Goal: Book appointment/travel/reservation

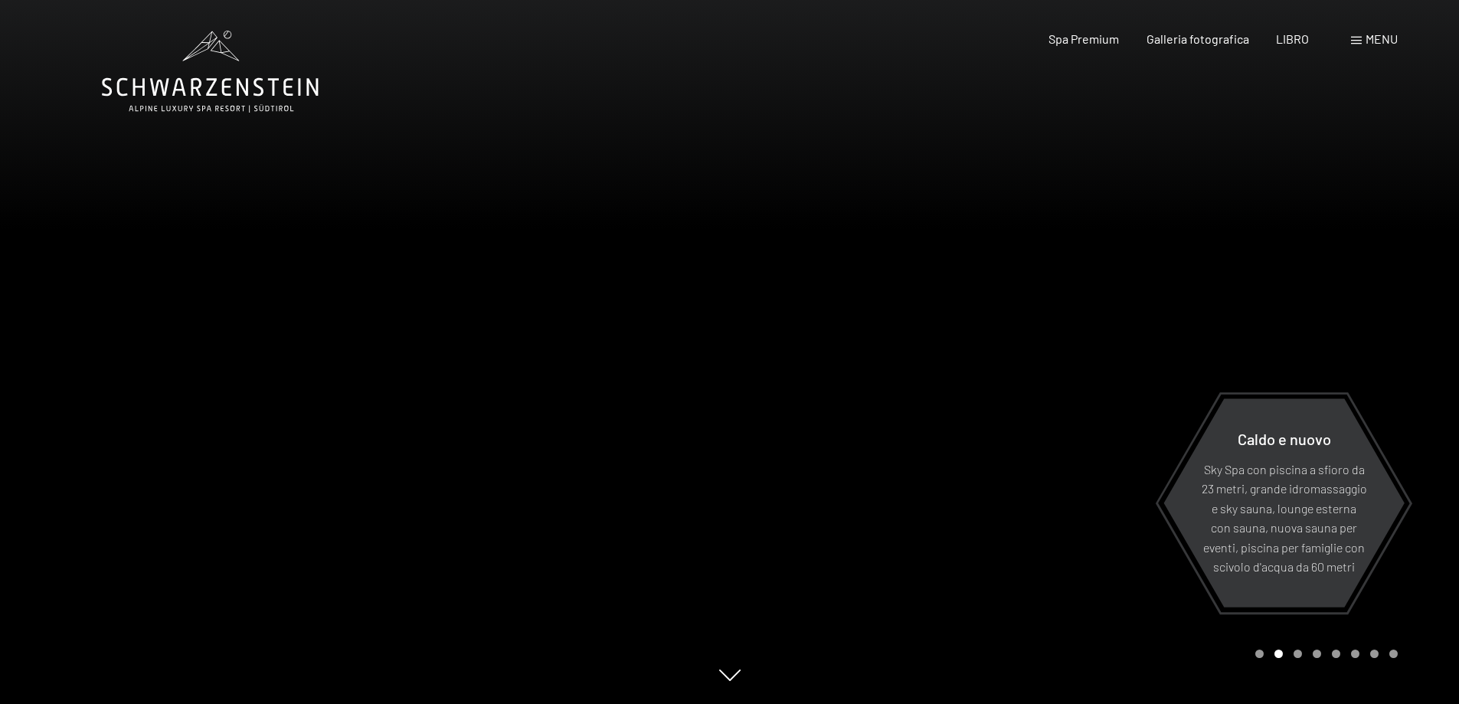
click at [1372, 38] on font "menu" at bounding box center [1382, 38] width 32 height 15
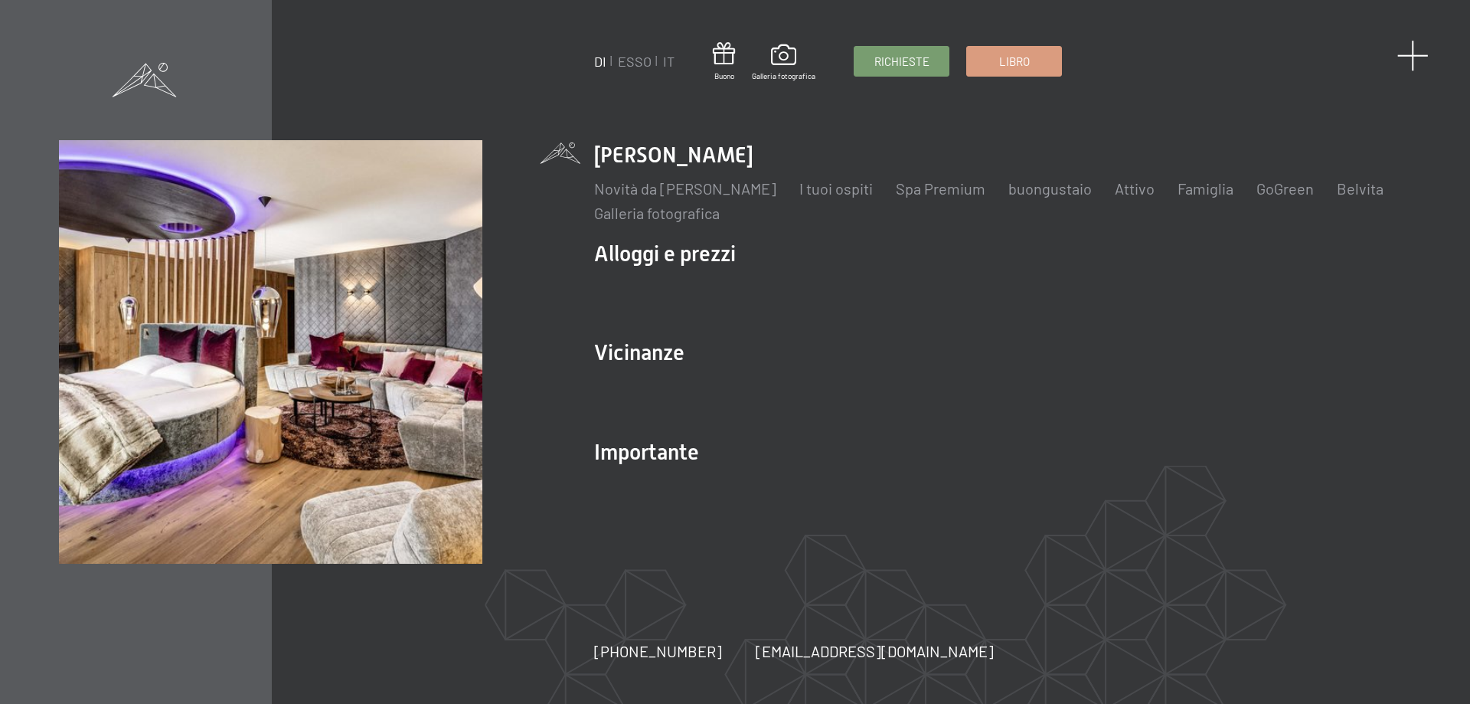
click at [1411, 60] on span at bounding box center [1413, 55] width 31 height 31
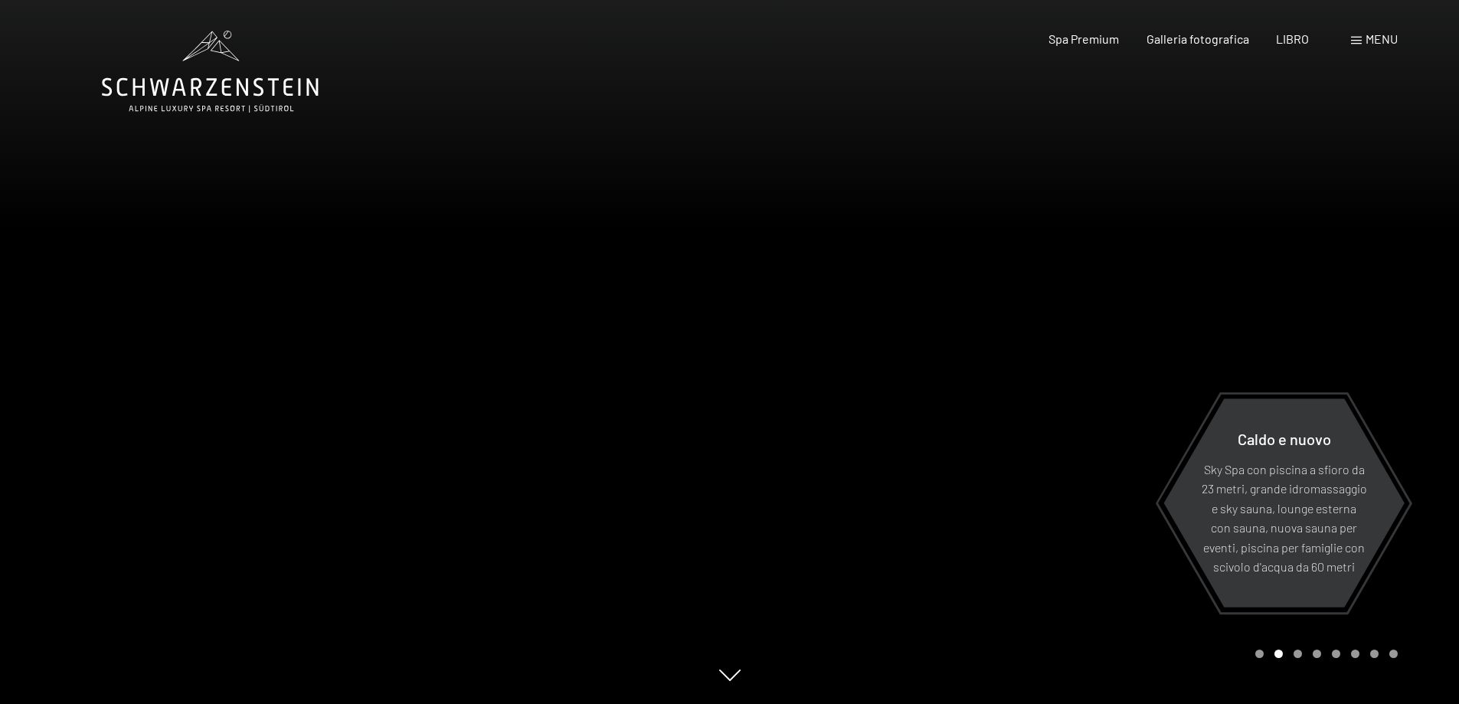
click at [1374, 38] on font "menu" at bounding box center [1382, 38] width 32 height 15
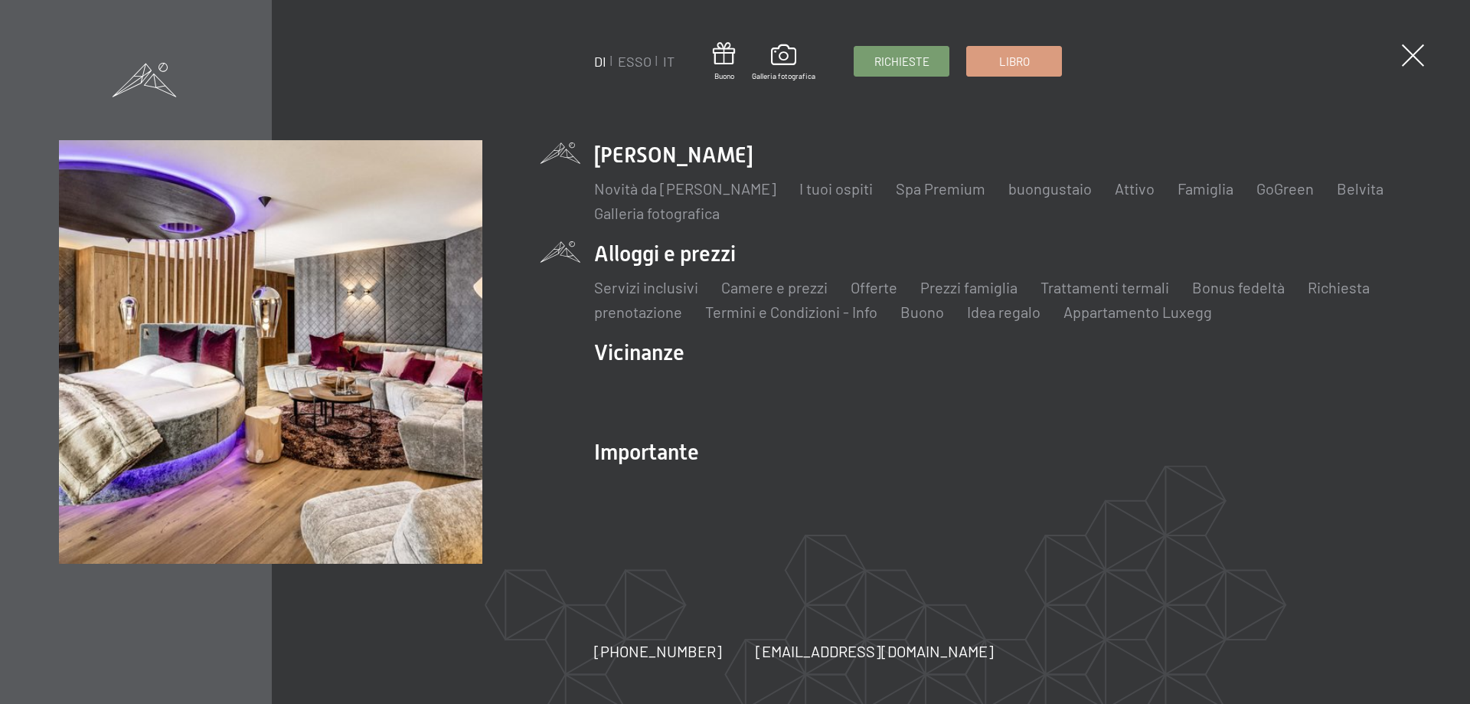
click at [666, 259] on li "Alloggi e prezzi Servizi inclusivi Camere e prezzi lista Offerte lista Prezzi f…" at bounding box center [1002, 280] width 817 height 83
click at [631, 312] on font "prenotazione" at bounding box center [638, 312] width 88 height 18
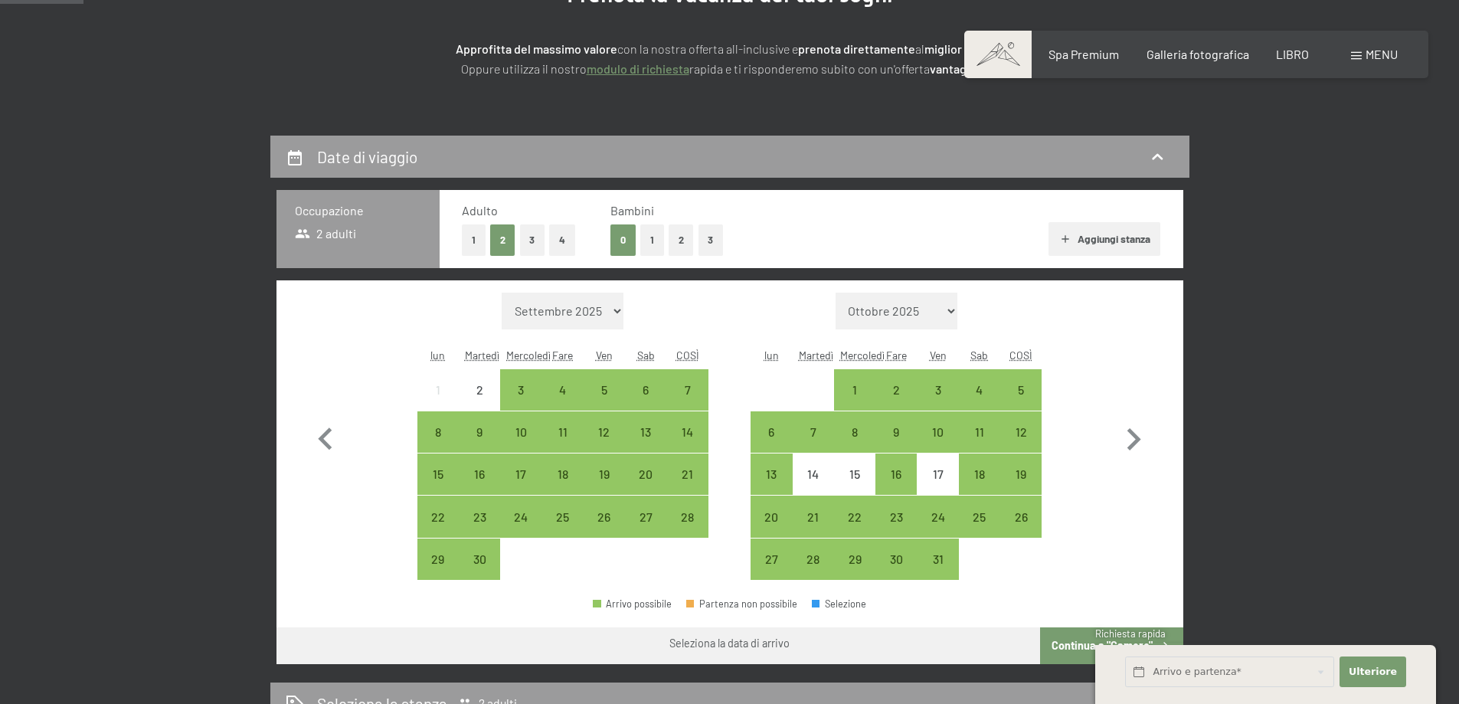
scroll to position [306, 0]
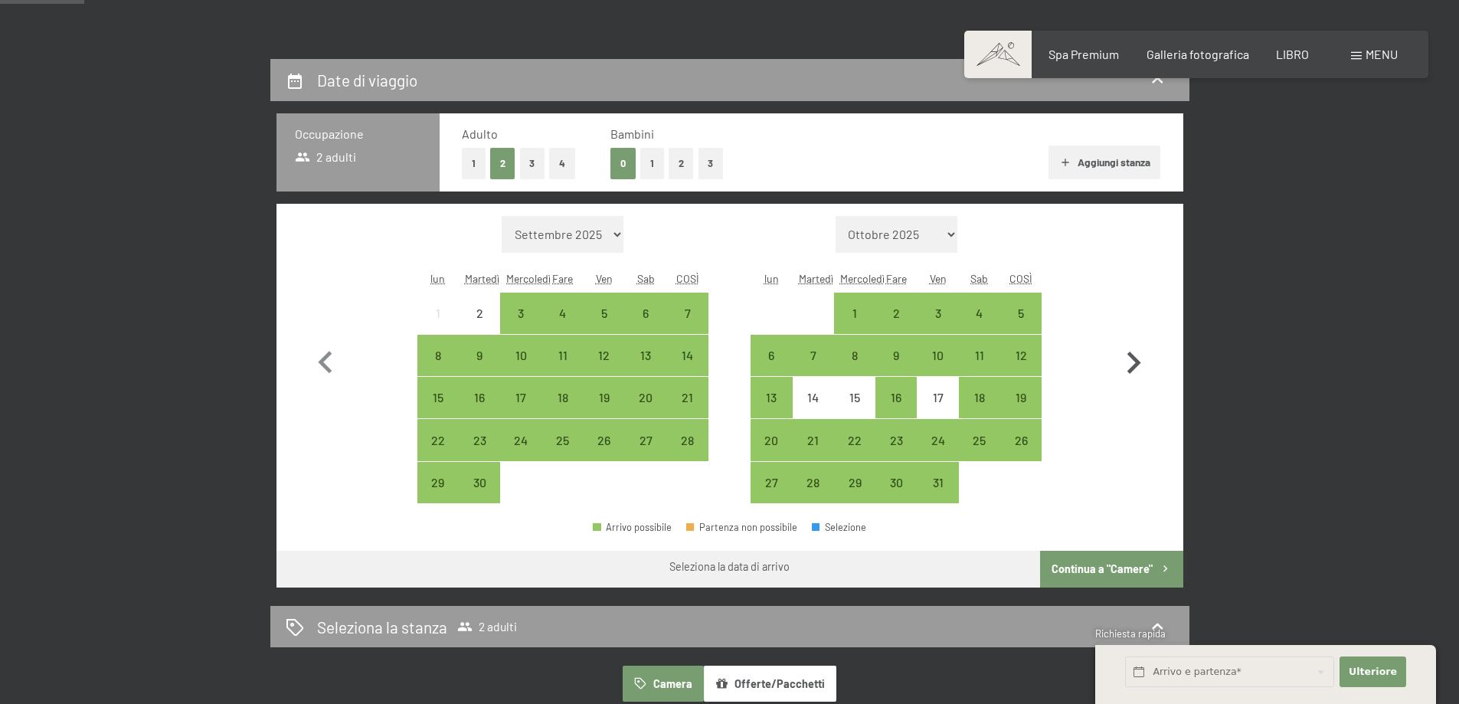
click at [1133, 365] on icon "button" at bounding box center [1134, 363] width 14 height 22
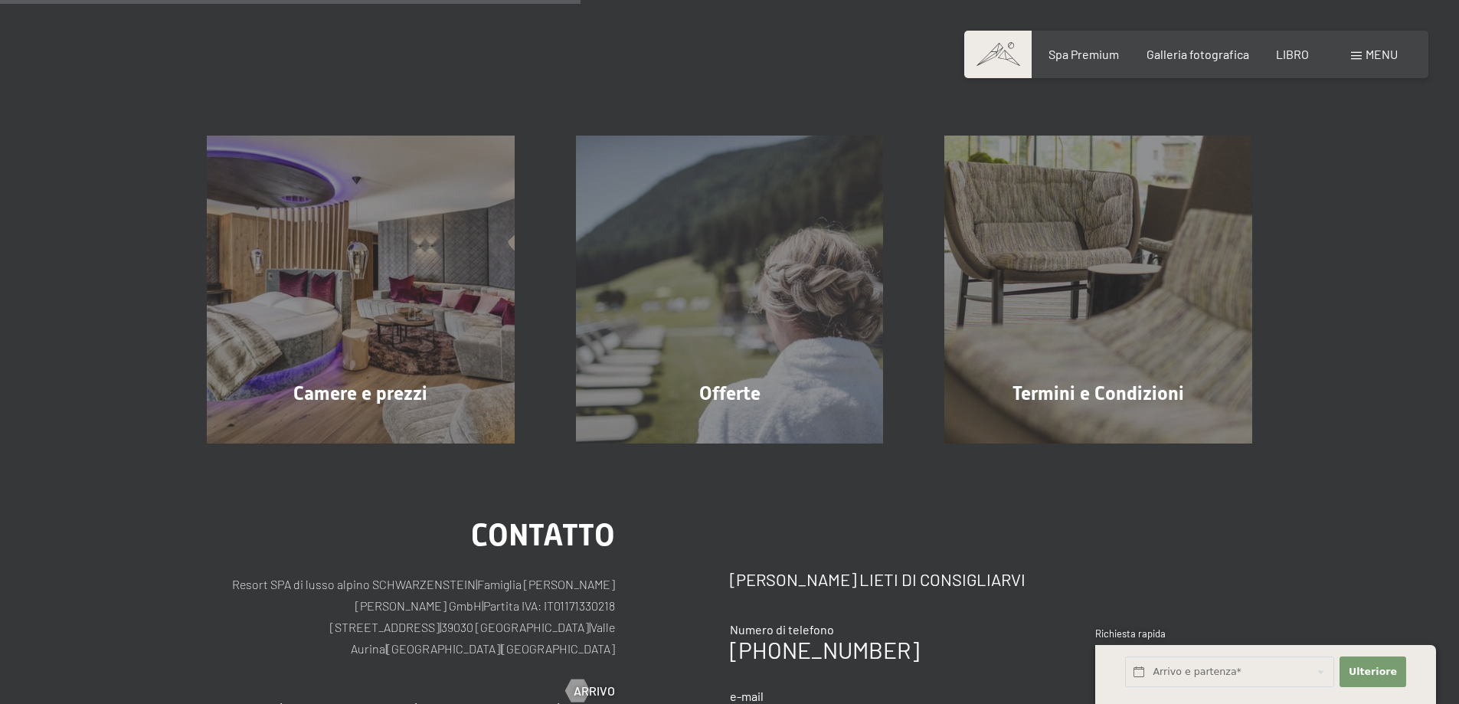
click at [1394, 54] on font "menu" at bounding box center [1382, 54] width 32 height 15
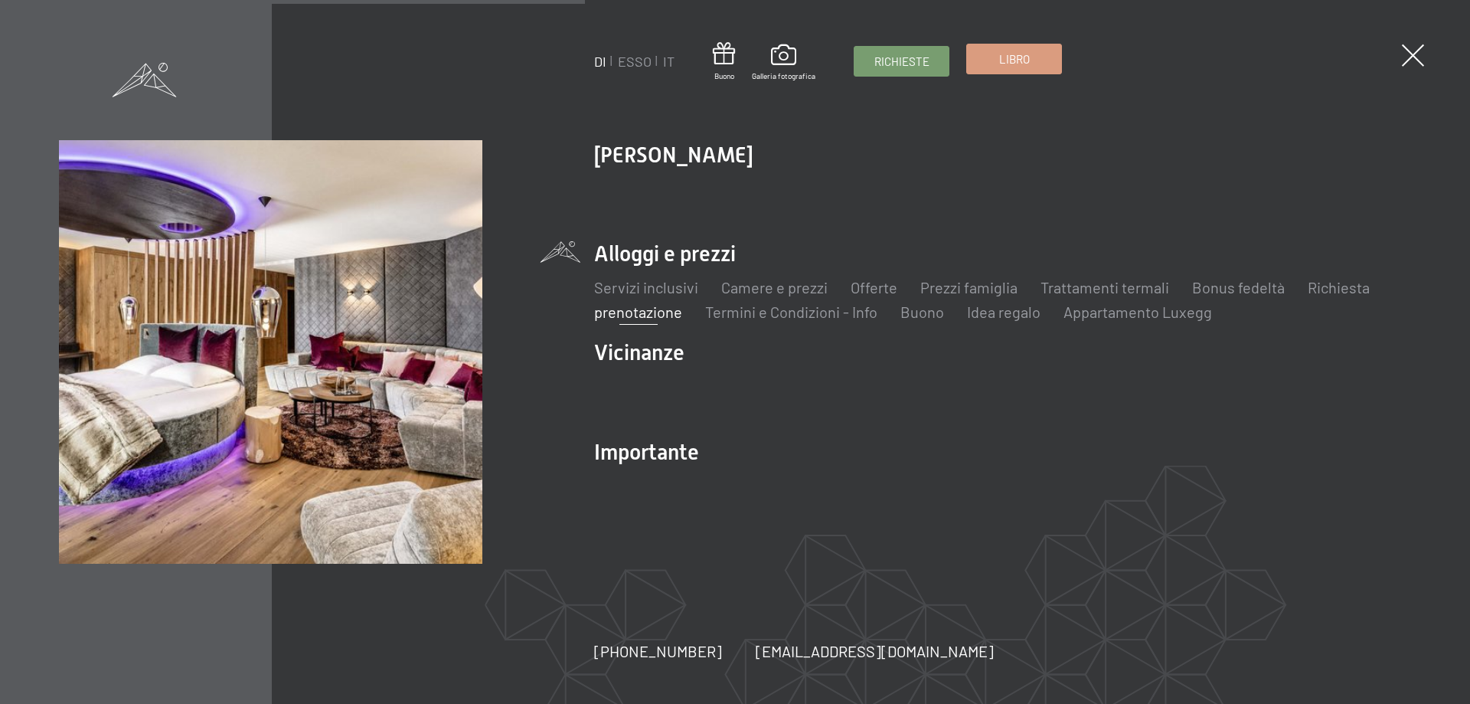
click at [1011, 57] on font "Libro" at bounding box center [1014, 59] width 31 height 14
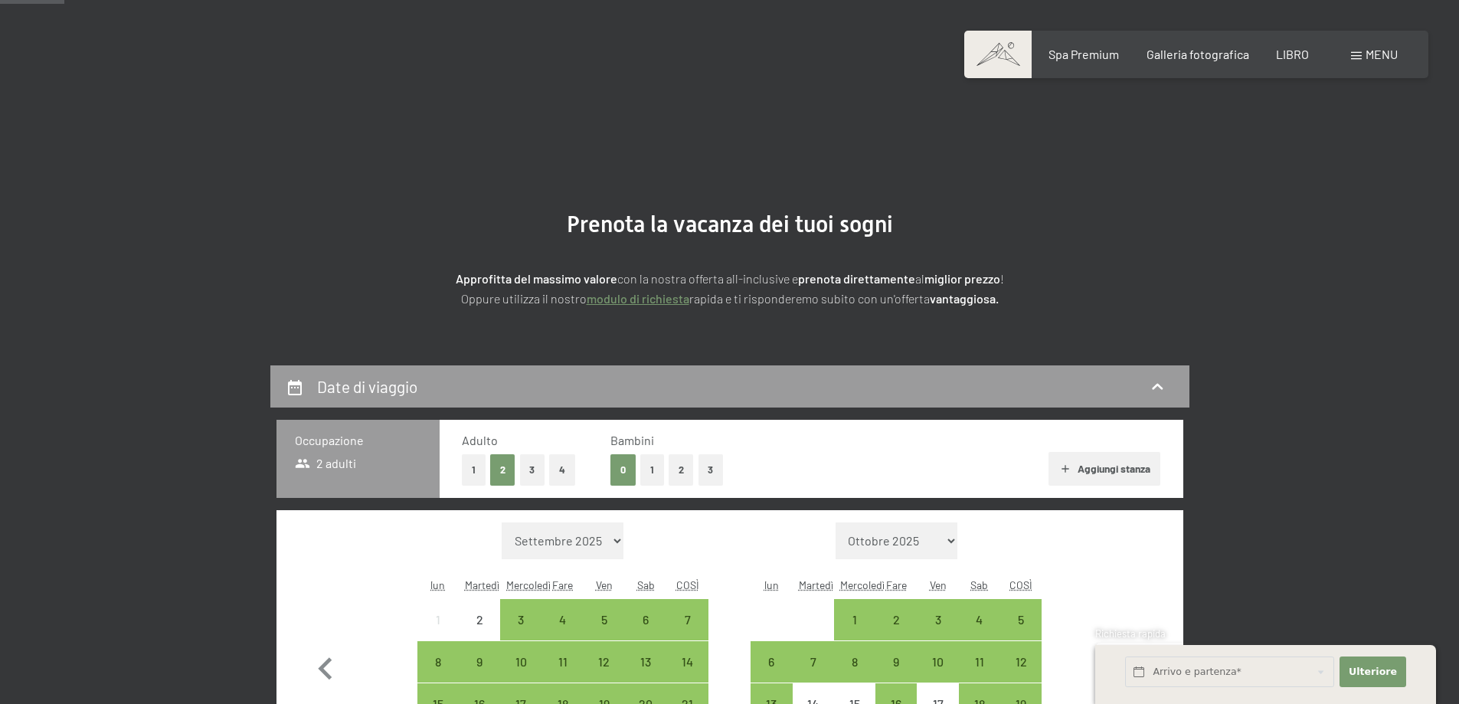
scroll to position [230, 0]
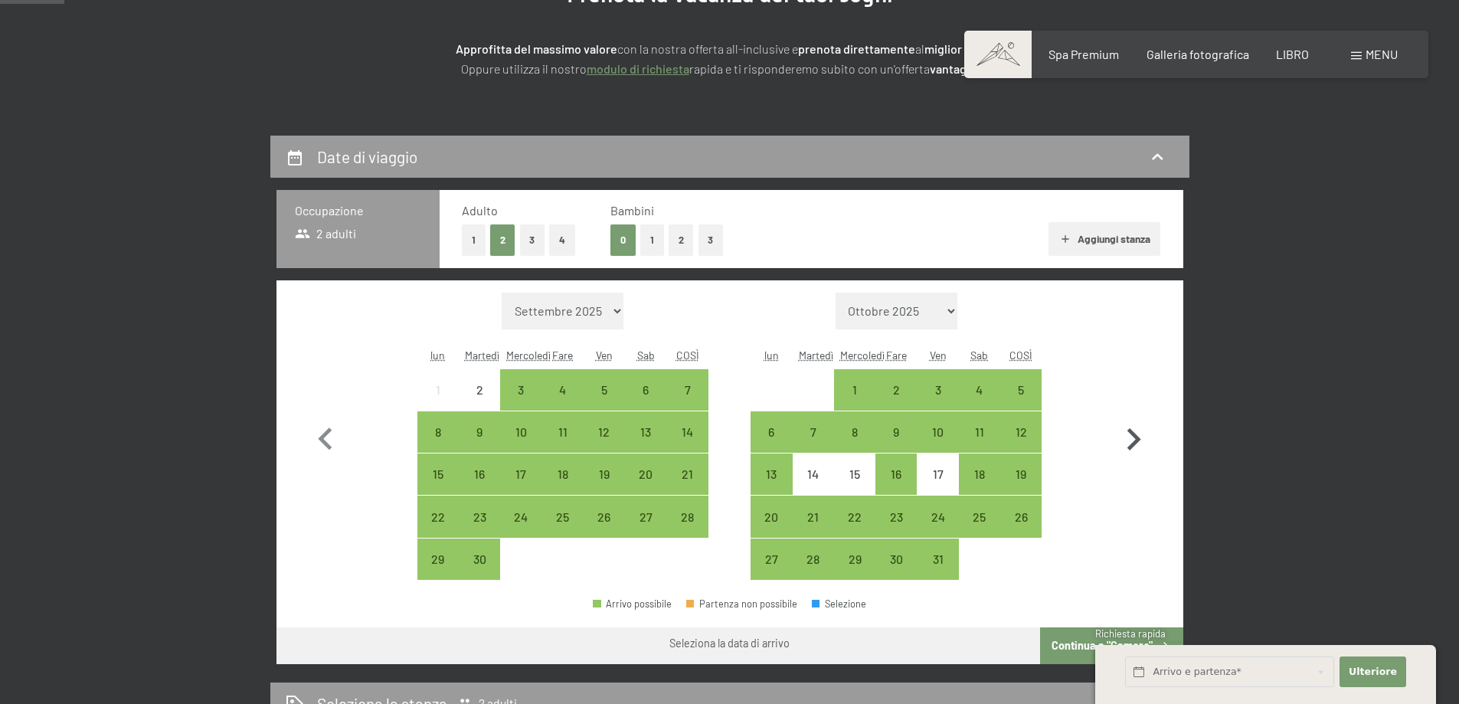
click at [1132, 438] on icon "button" at bounding box center [1133, 439] width 44 height 44
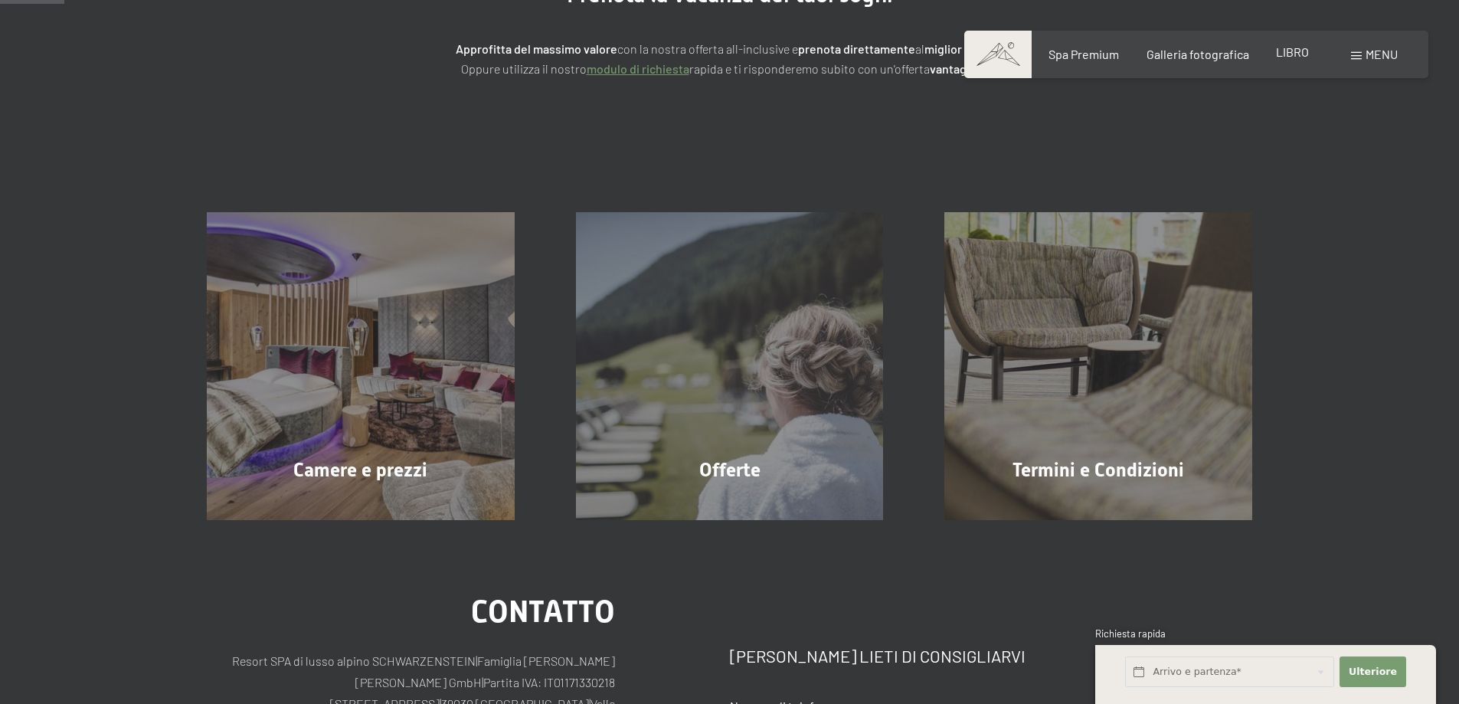
click at [1300, 56] on font "LIBRO" at bounding box center [1292, 51] width 33 height 15
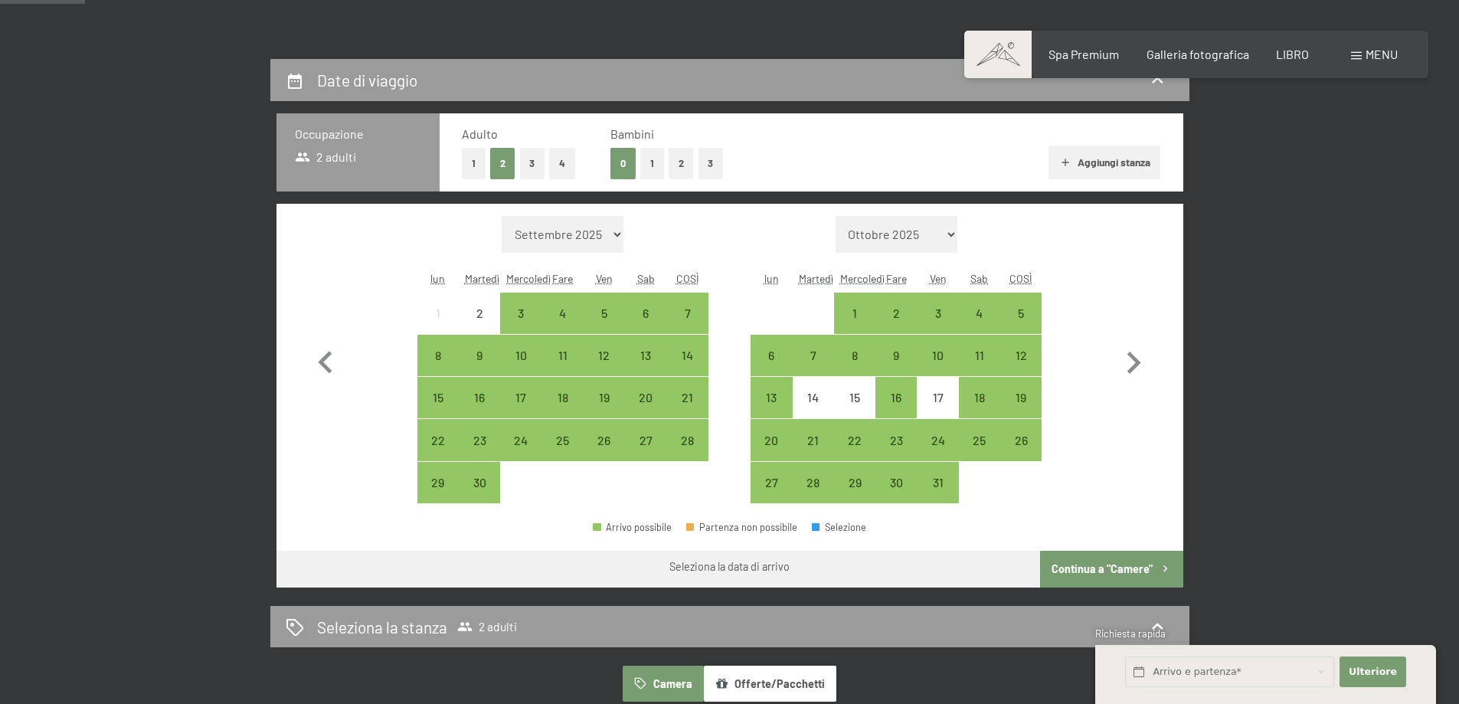
click at [950, 232] on select "Ottobre 2025 Novembre 2025 Dicembre 2025 Gennaio 2026 Febbraio 2026 Marzo 2026 …" at bounding box center [897, 234] width 123 height 37
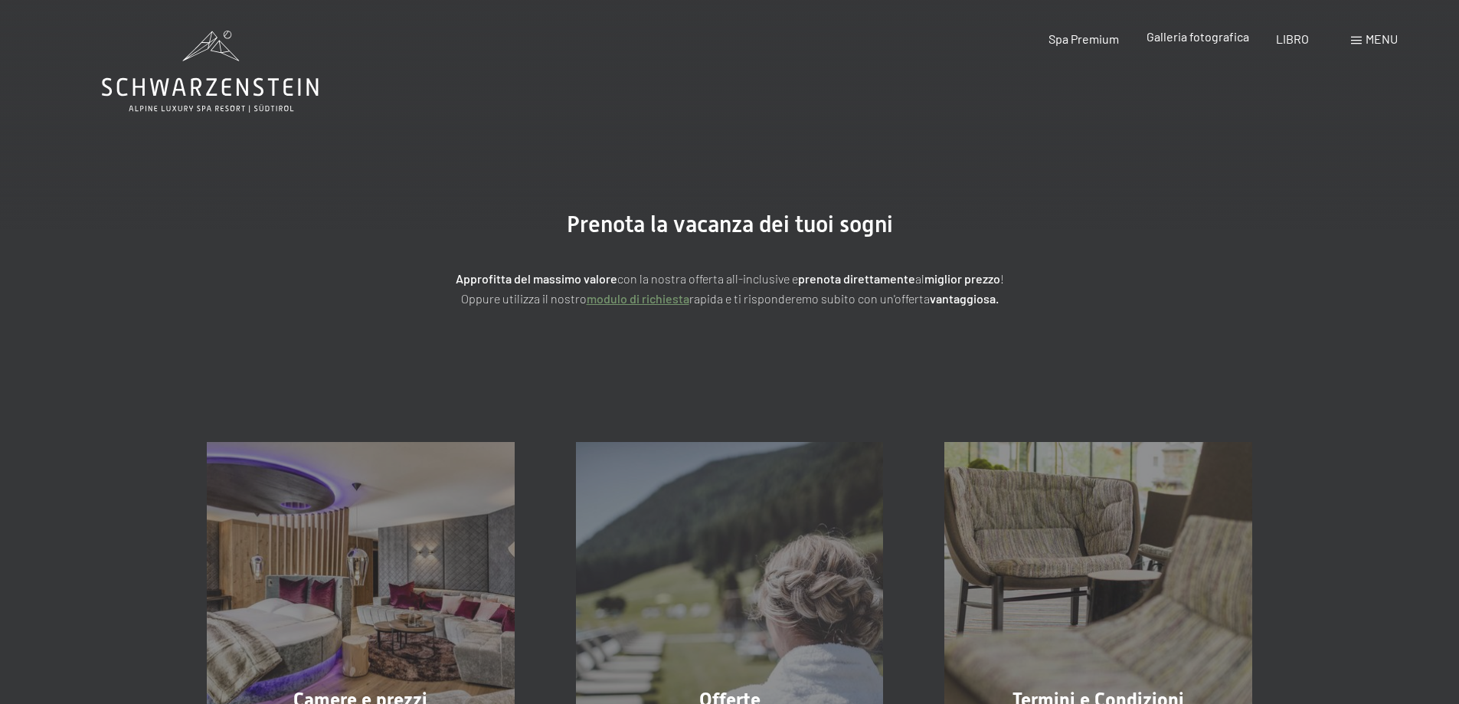
click at [1169, 37] on font "Galleria fotografica" at bounding box center [1198, 36] width 103 height 15
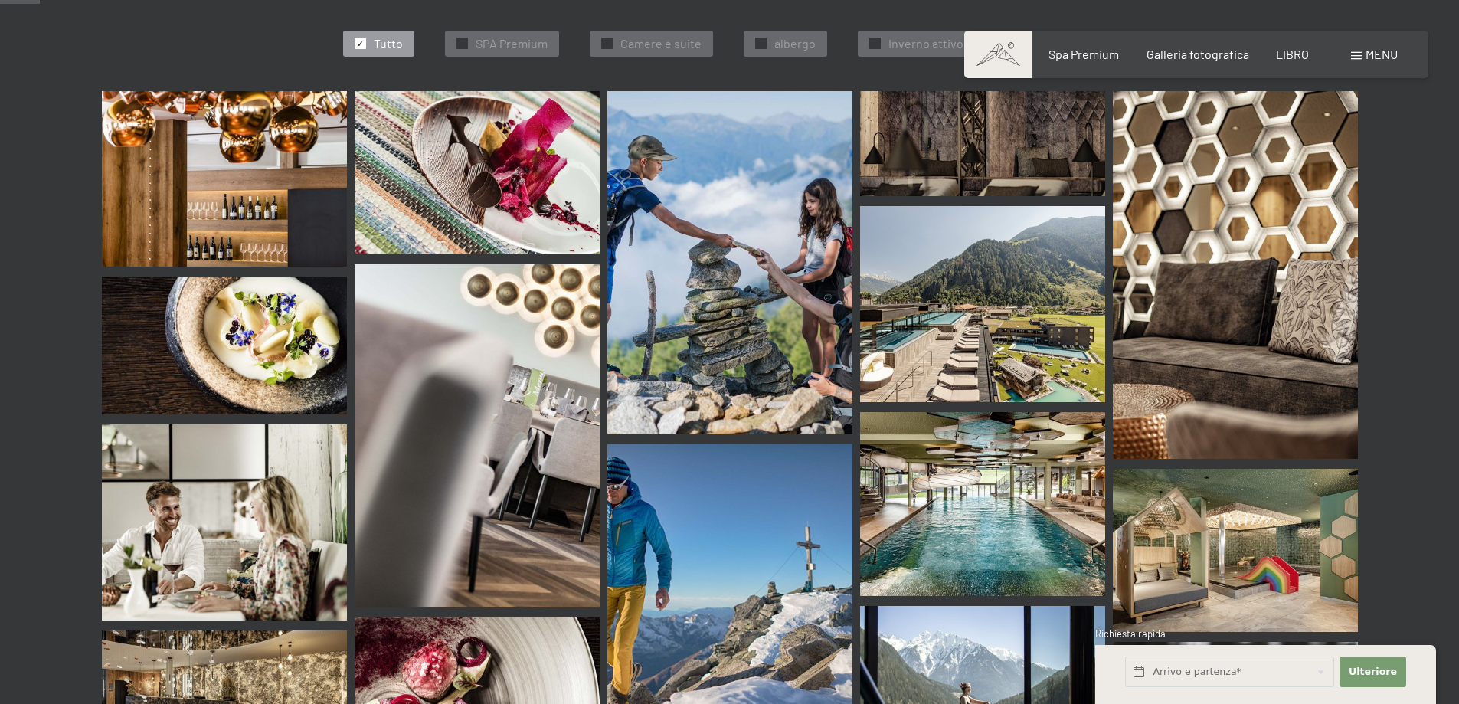
click at [908, 322] on img at bounding box center [982, 304] width 245 height 196
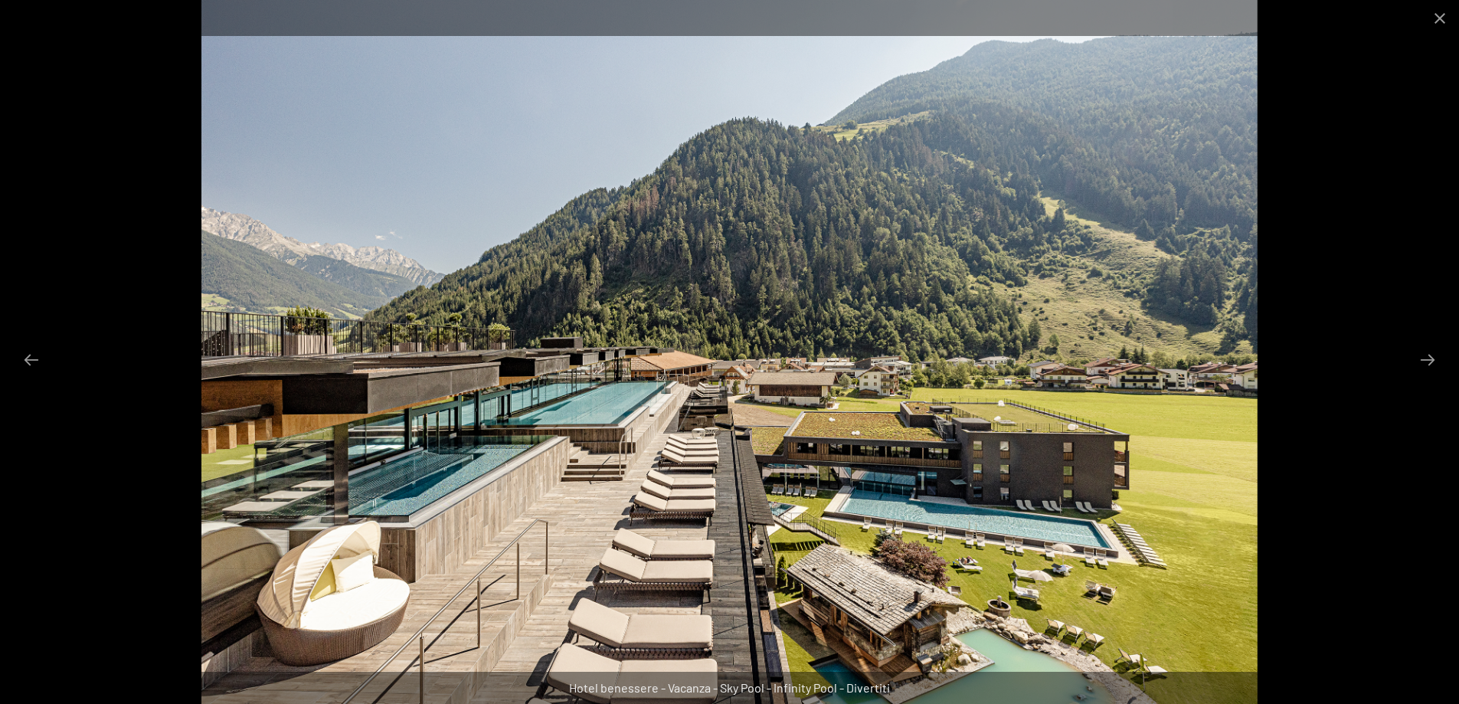
scroll to position [536, 0]
click at [1427, 361] on button "Diapositiva successiva" at bounding box center [1428, 360] width 32 height 30
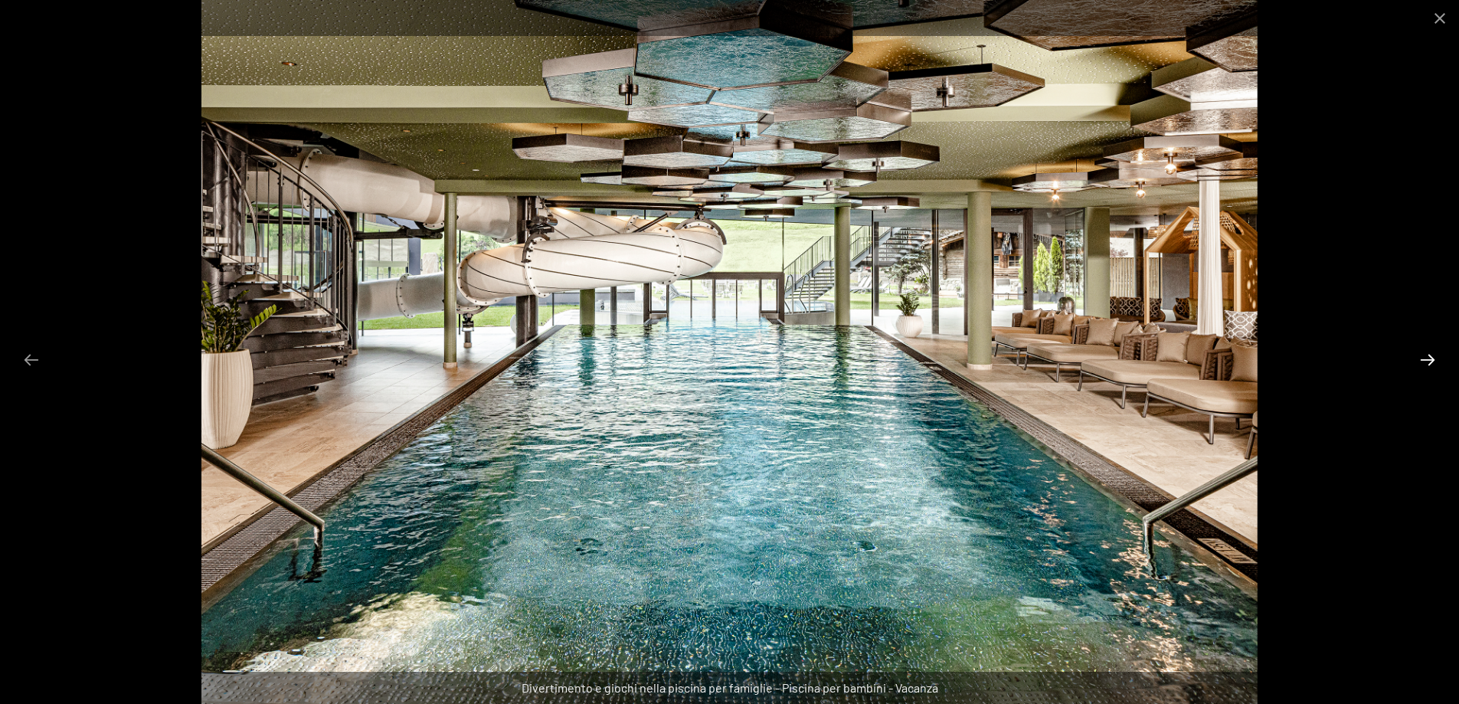
click at [1427, 361] on button "Diapositiva successiva" at bounding box center [1428, 360] width 32 height 30
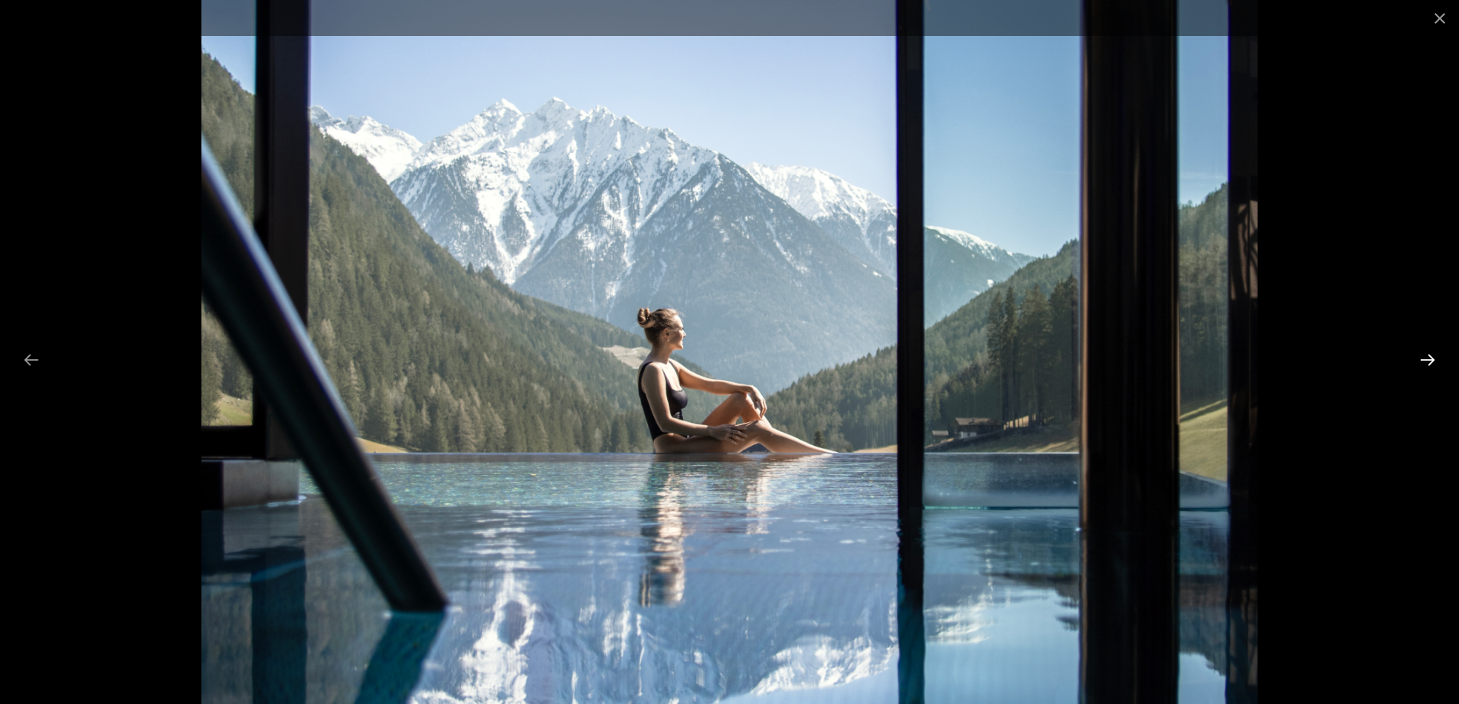
click at [1427, 361] on button "Diapositiva successiva" at bounding box center [1428, 360] width 32 height 30
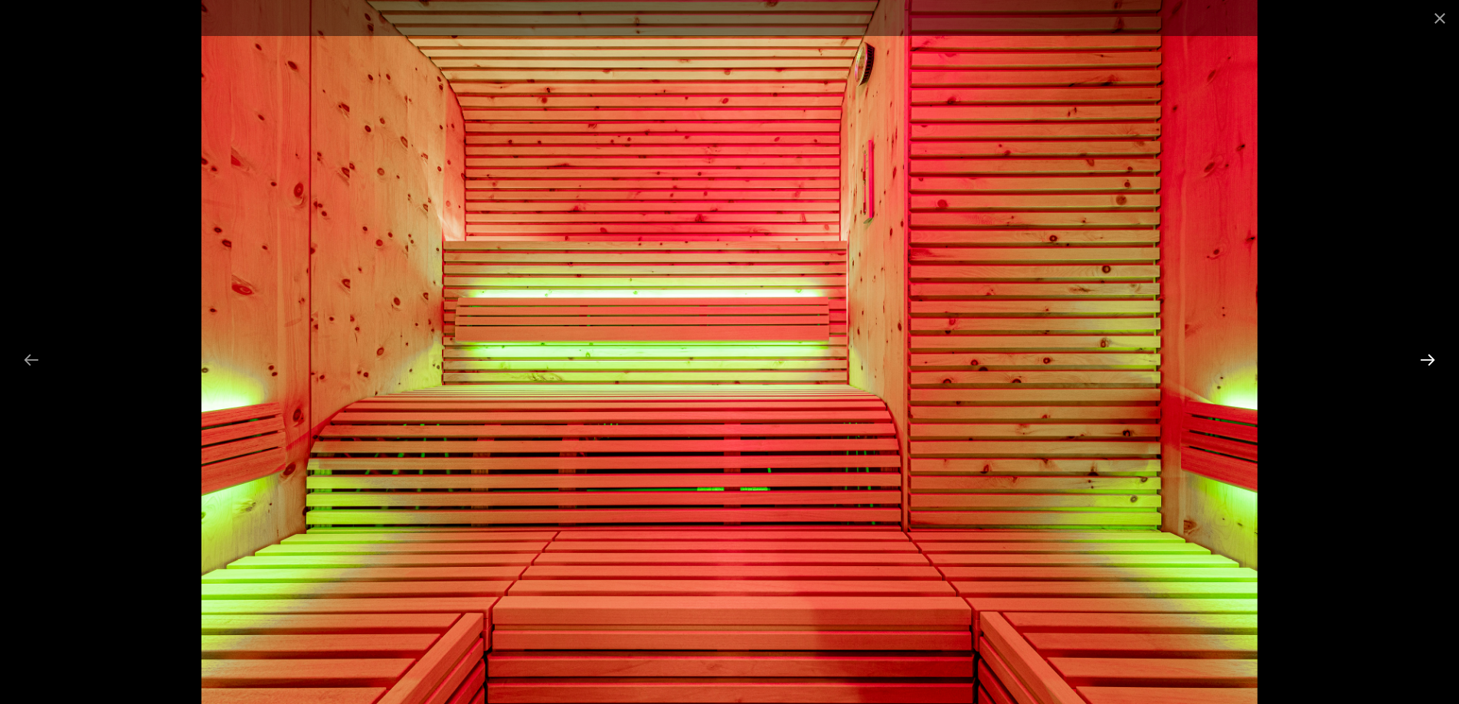
click at [1427, 361] on button "Diapositiva successiva" at bounding box center [1428, 360] width 32 height 30
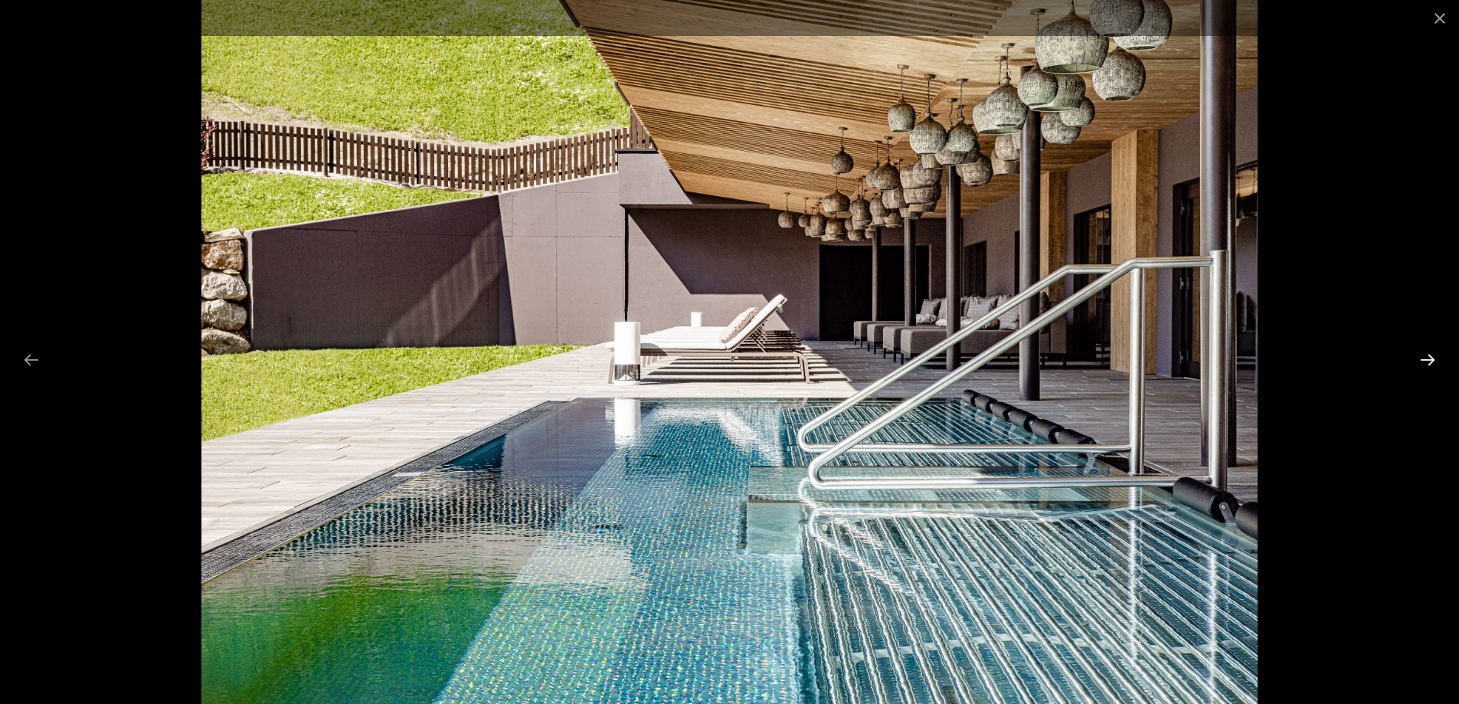
click at [1427, 361] on button "Diapositiva successiva" at bounding box center [1428, 360] width 32 height 30
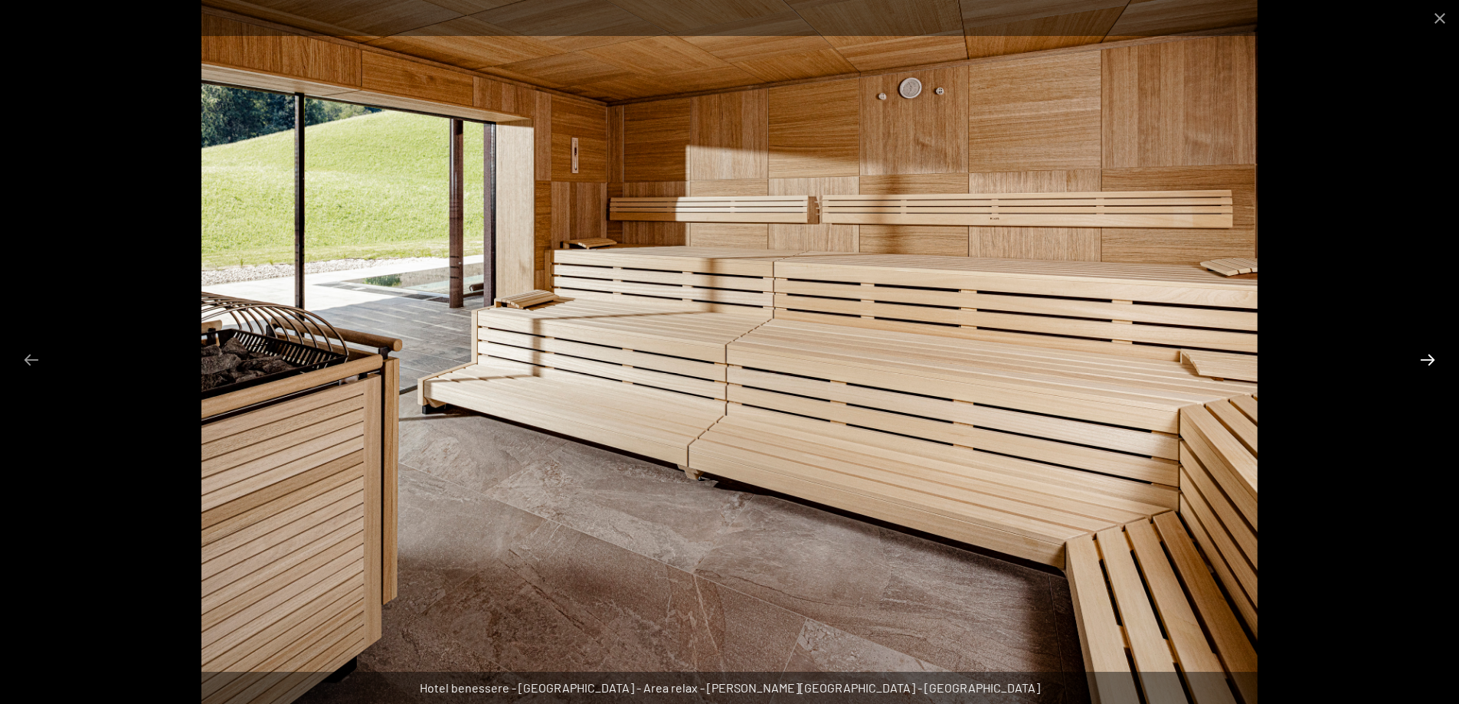
click at [1427, 361] on button "Diapositiva successiva" at bounding box center [1428, 360] width 32 height 30
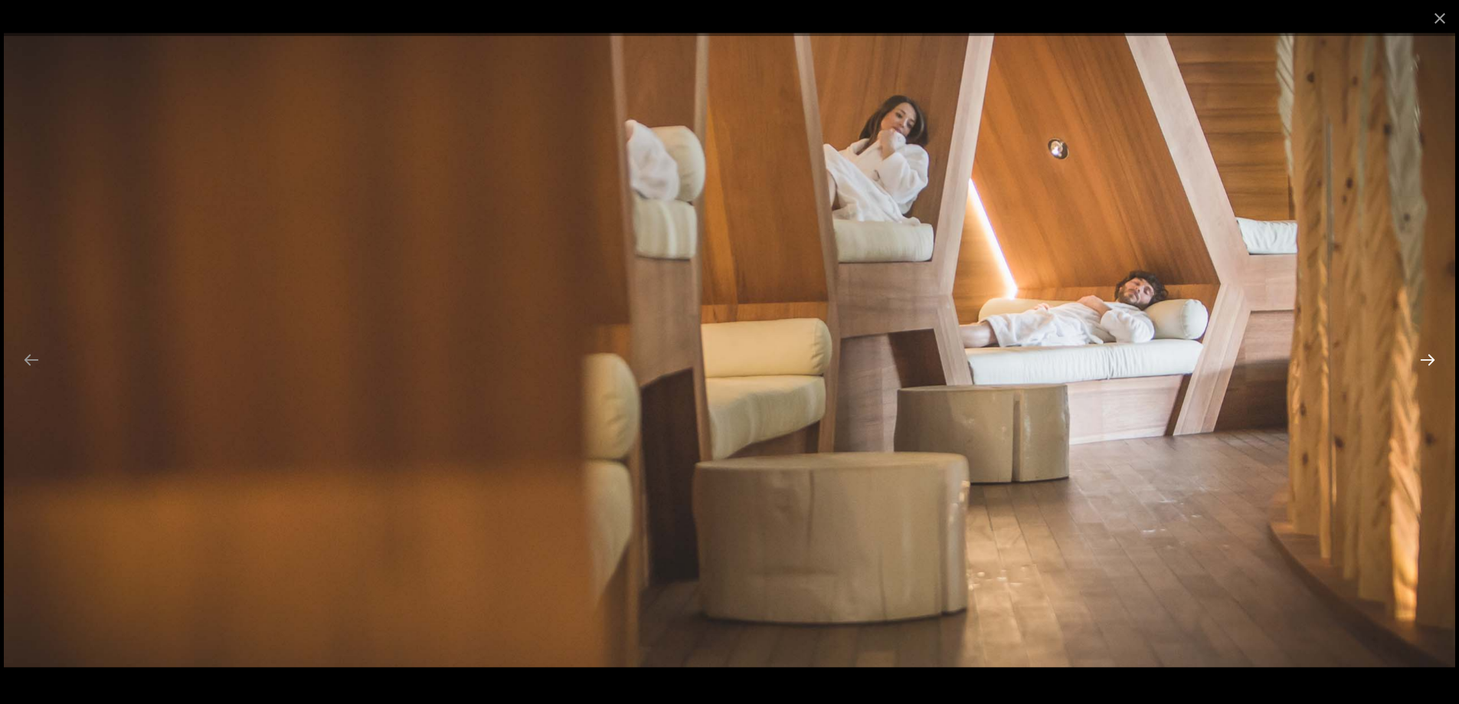
click at [1426, 361] on button "Diapositiva successiva" at bounding box center [1428, 360] width 32 height 30
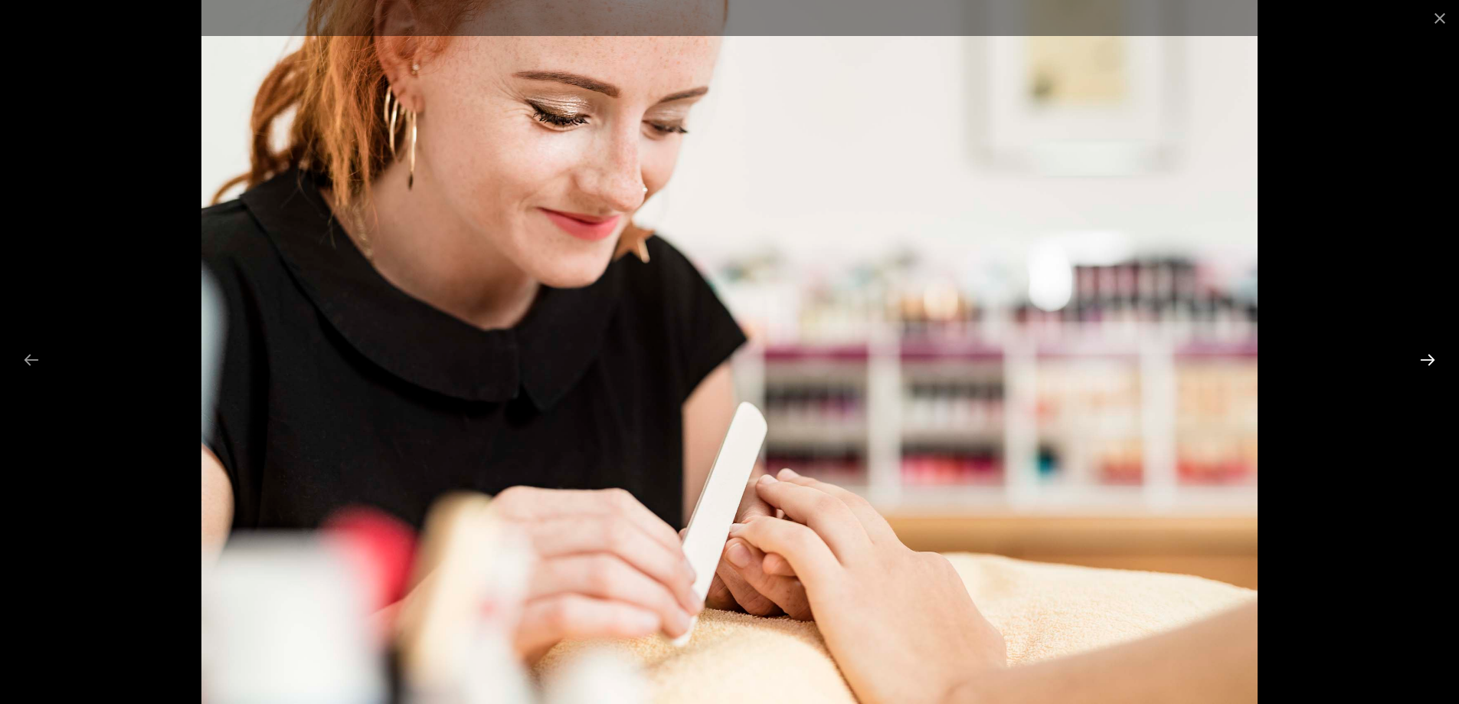
click at [1426, 361] on button "Diapositiva successiva" at bounding box center [1428, 360] width 32 height 30
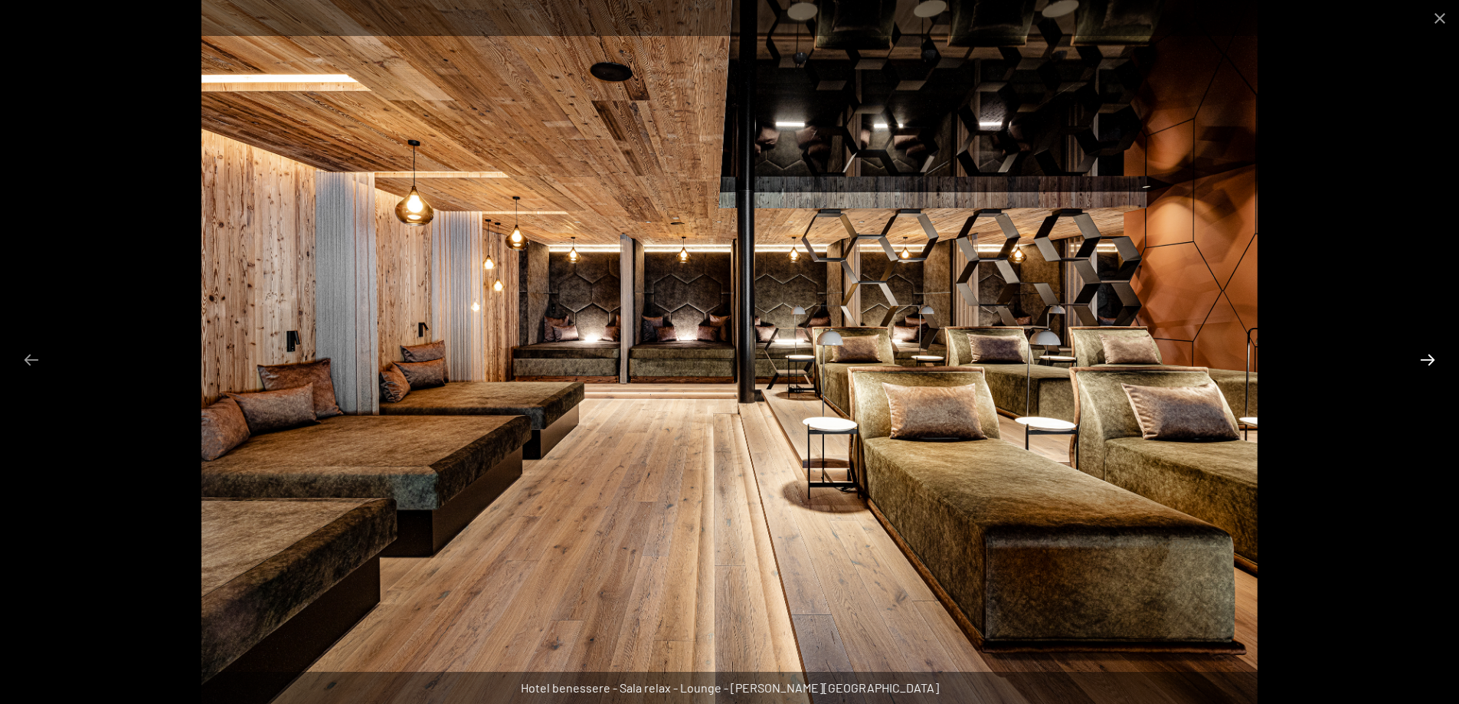
click at [1426, 362] on button "Diapositiva successiva" at bounding box center [1428, 360] width 32 height 30
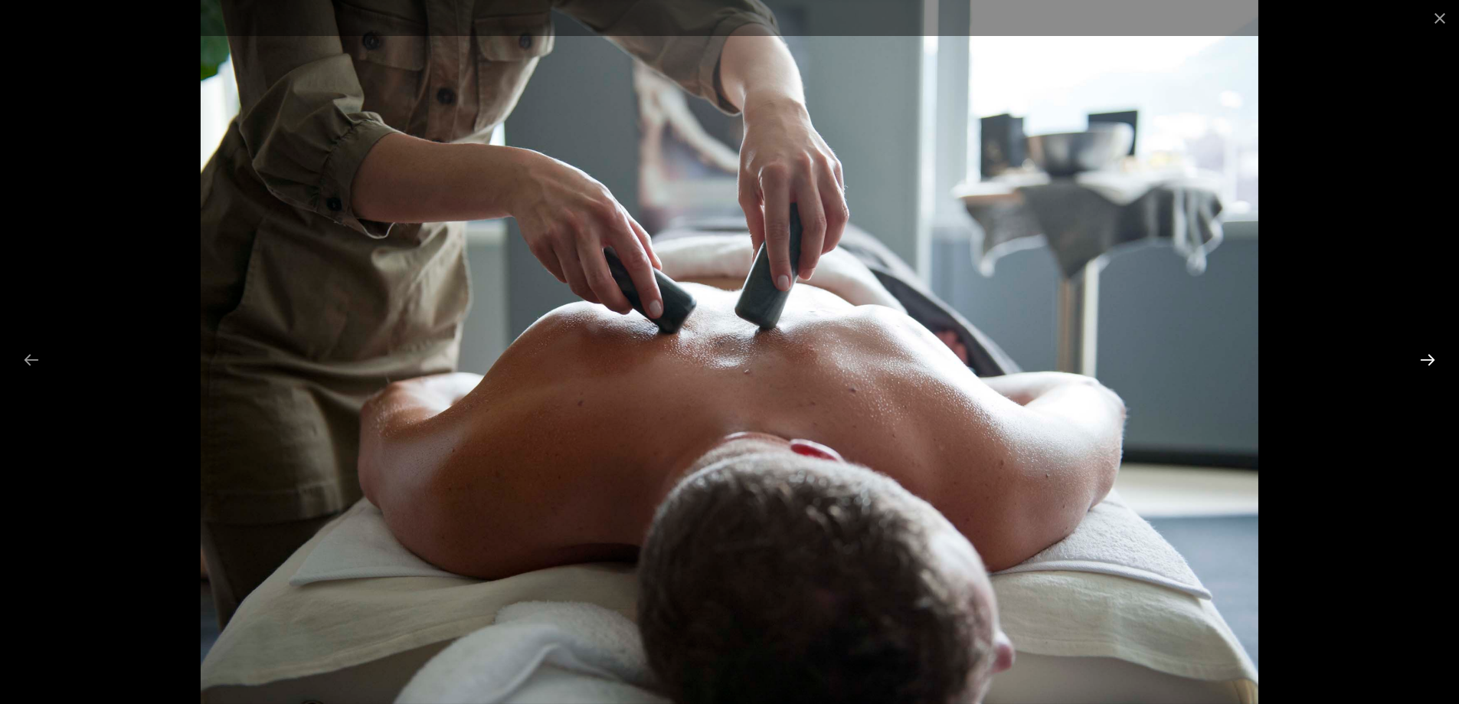
click at [1426, 362] on button "Diapositiva successiva" at bounding box center [1428, 360] width 32 height 30
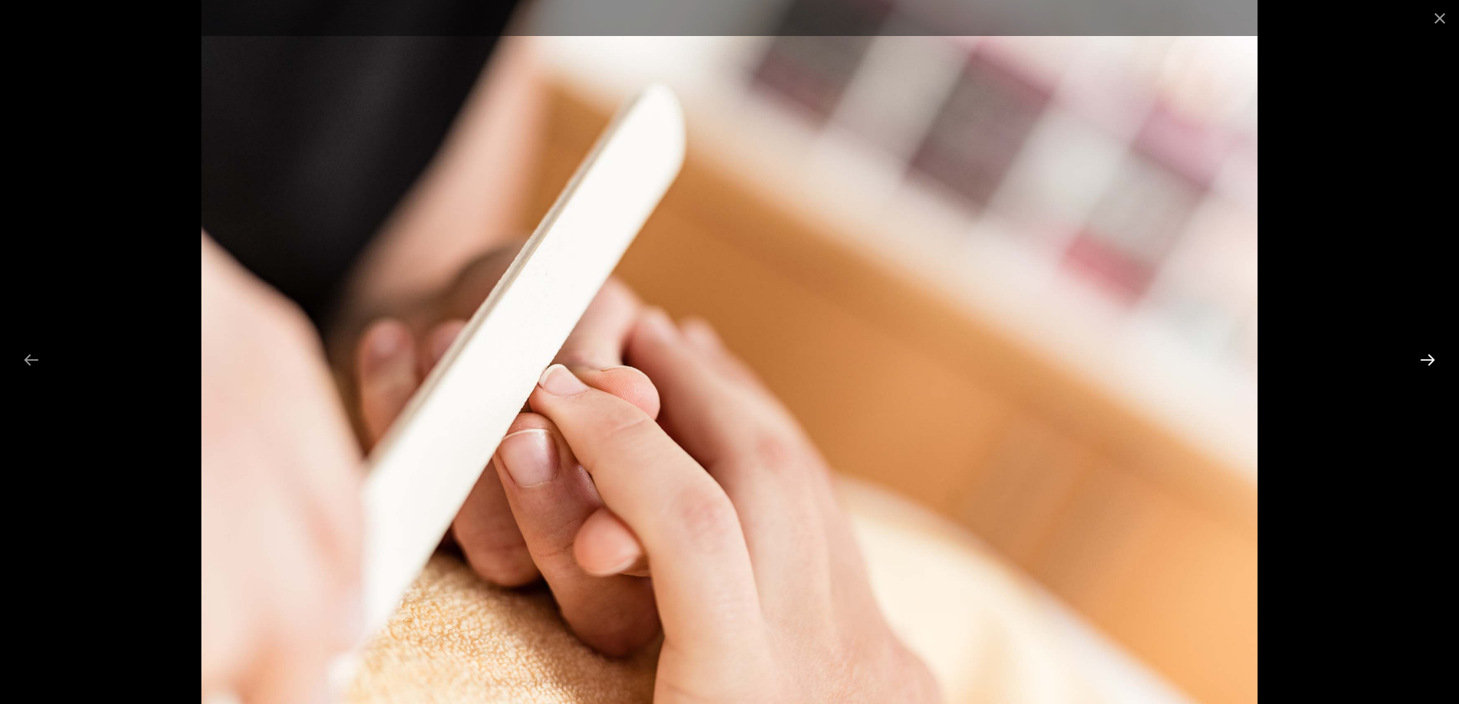
click at [1426, 362] on button "Diapositiva successiva" at bounding box center [1428, 360] width 32 height 30
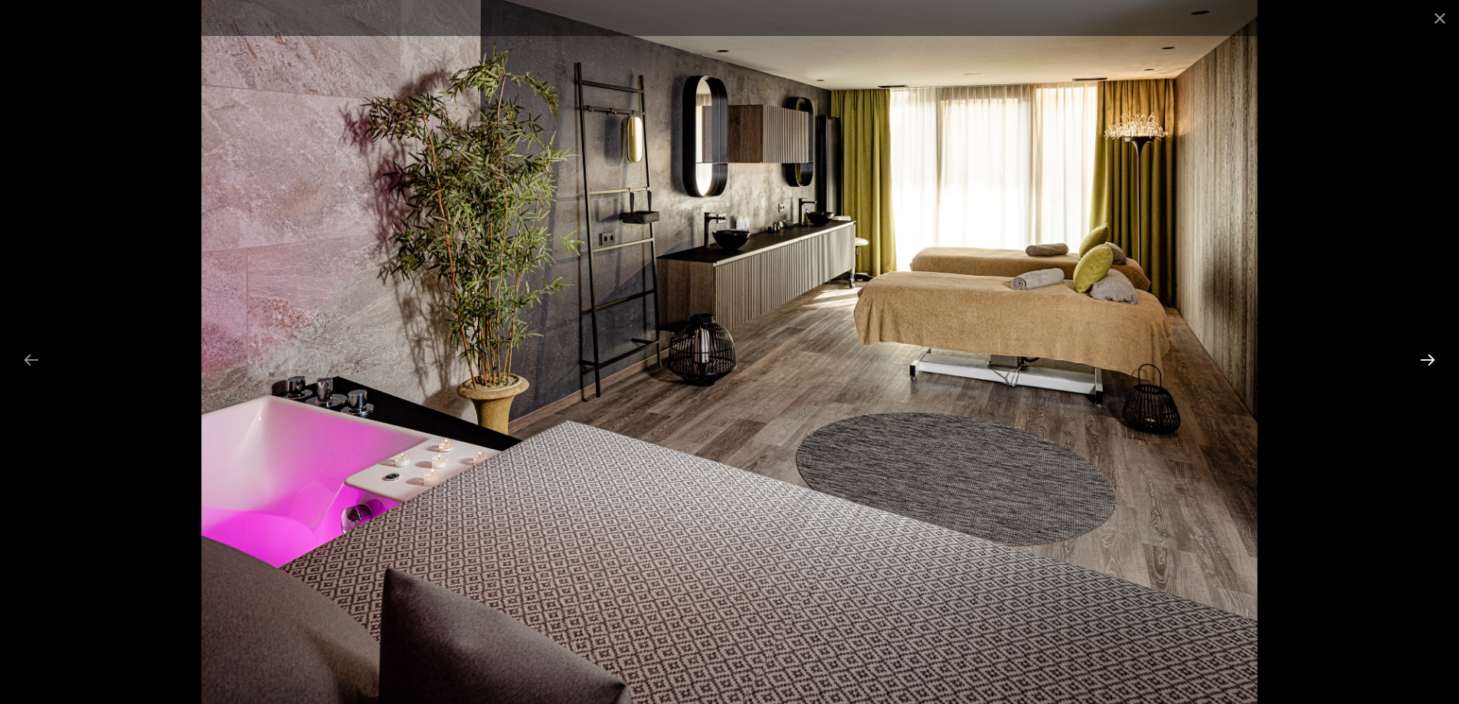
click at [1425, 362] on button "Diapositiva successiva" at bounding box center [1428, 360] width 32 height 30
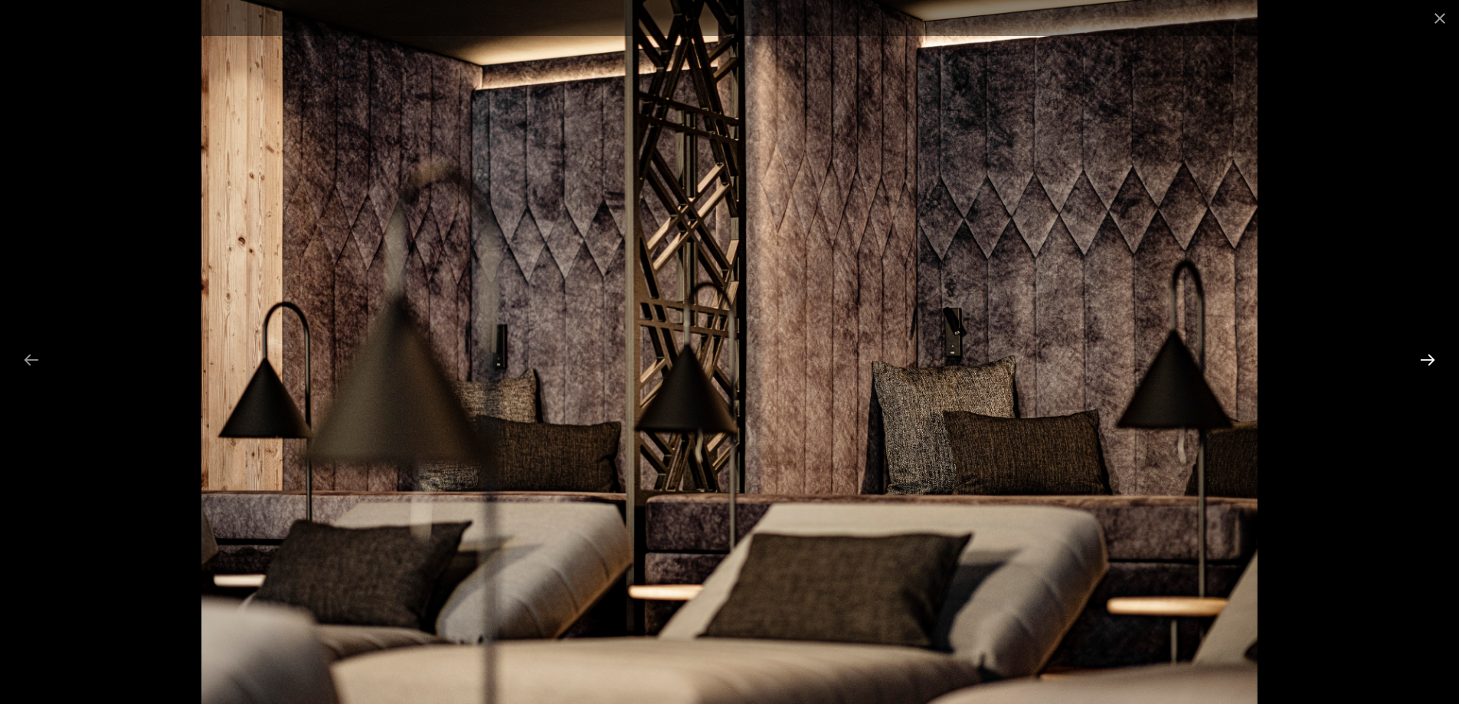
click at [1425, 362] on button "Diapositiva successiva" at bounding box center [1428, 360] width 32 height 30
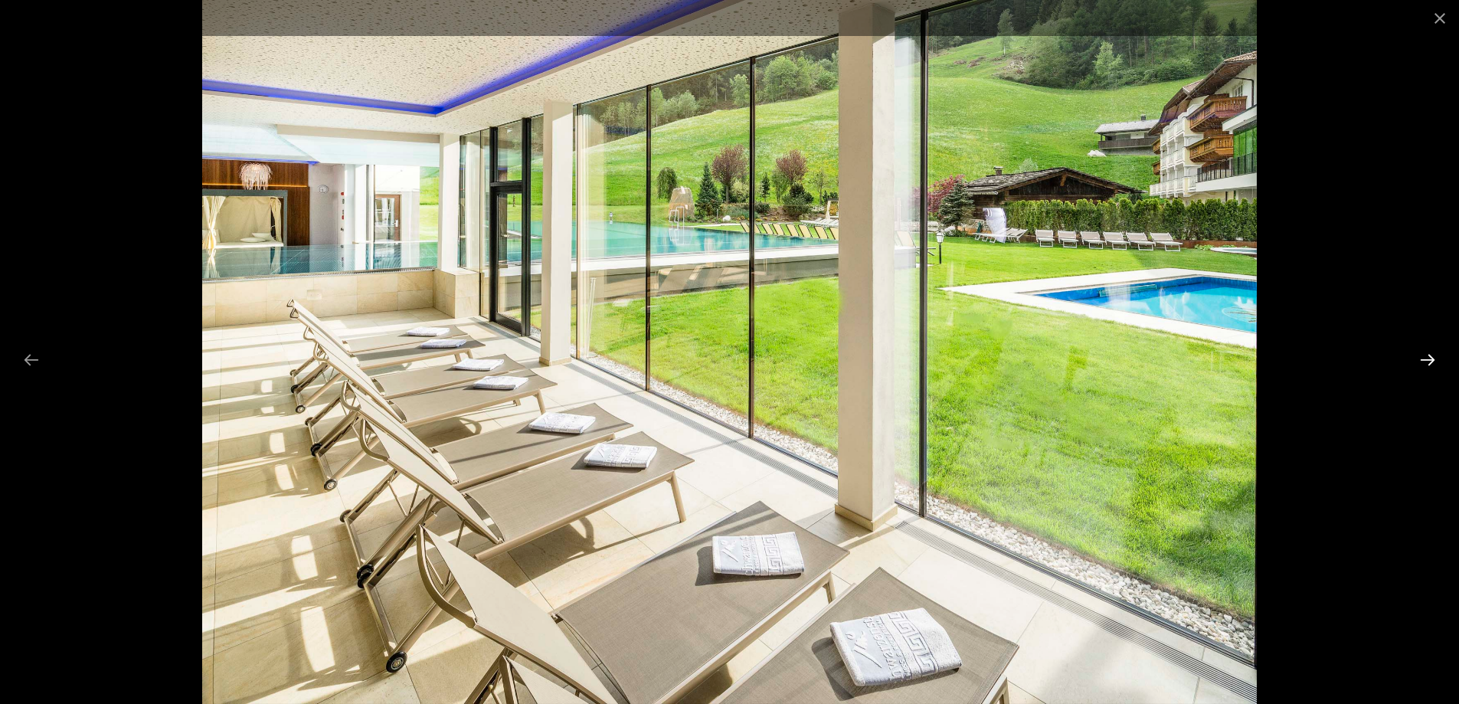
click at [1425, 362] on button "Diapositiva successiva" at bounding box center [1428, 360] width 32 height 30
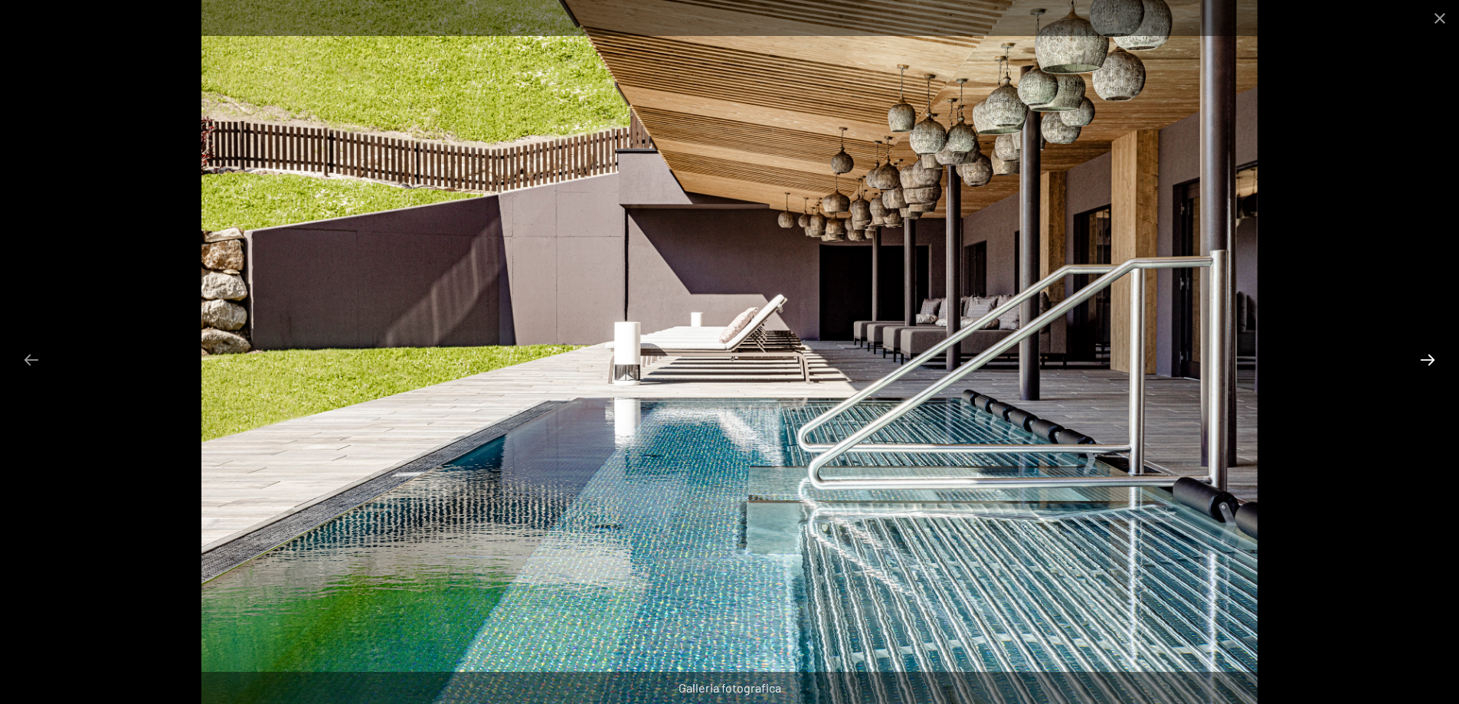
click at [1425, 362] on button "Diapositiva successiva" at bounding box center [1428, 360] width 32 height 30
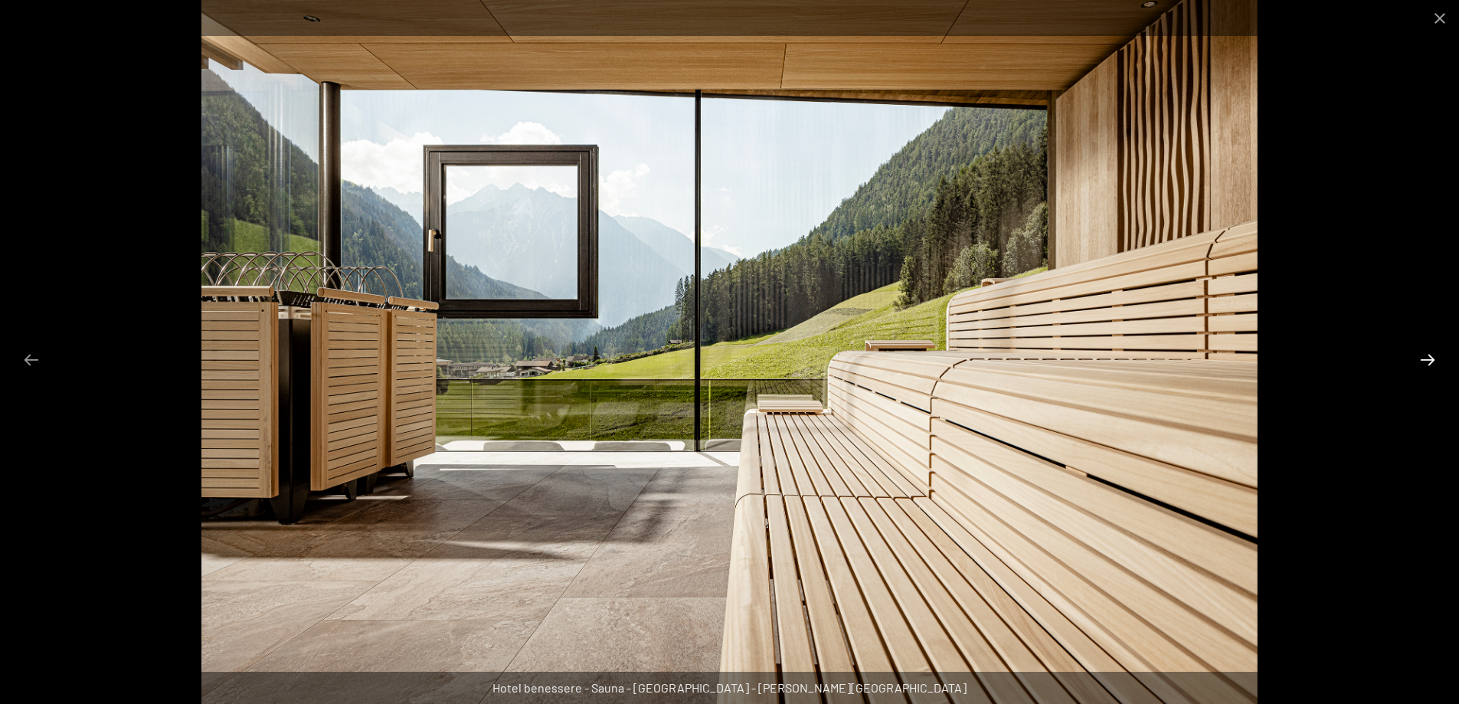
click at [1428, 360] on button "Diapositiva successiva" at bounding box center [1428, 360] width 32 height 30
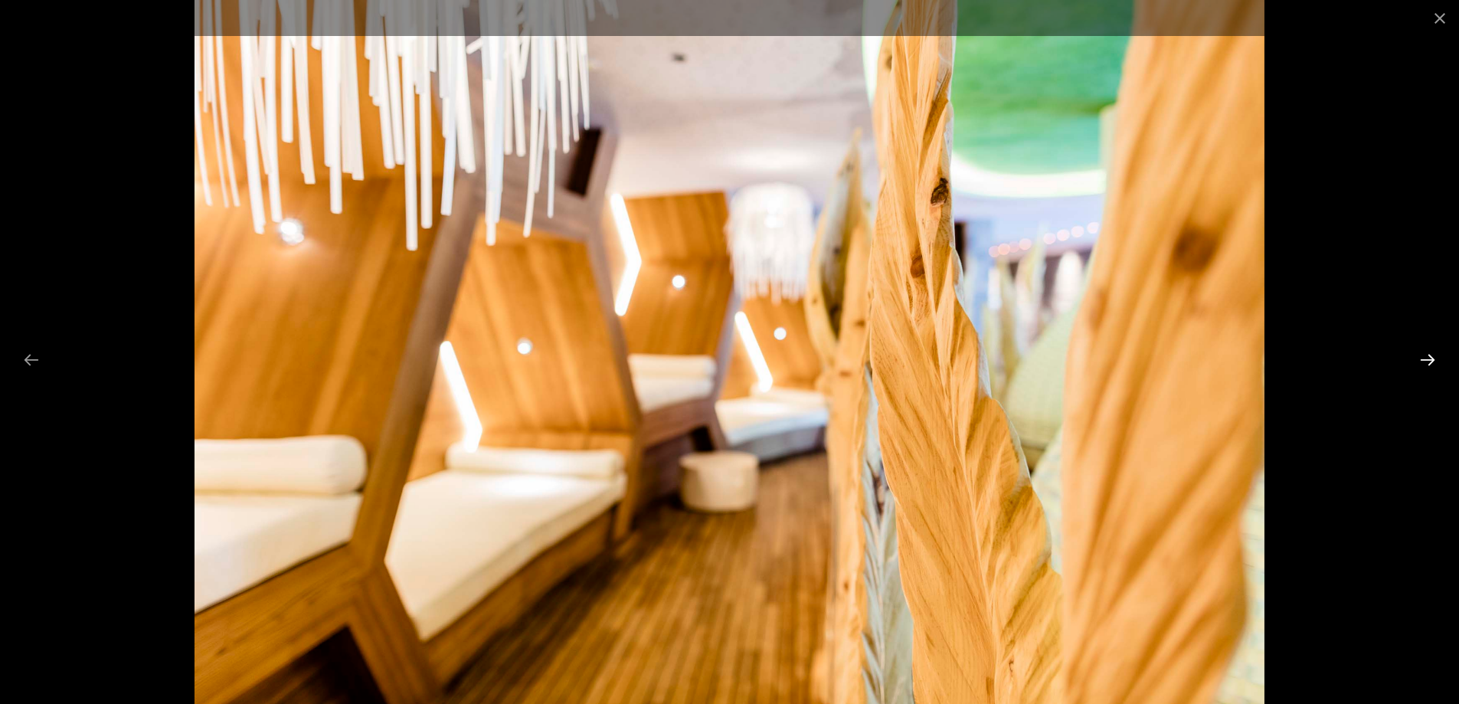
click at [1428, 360] on button "Diapositiva successiva" at bounding box center [1428, 360] width 32 height 30
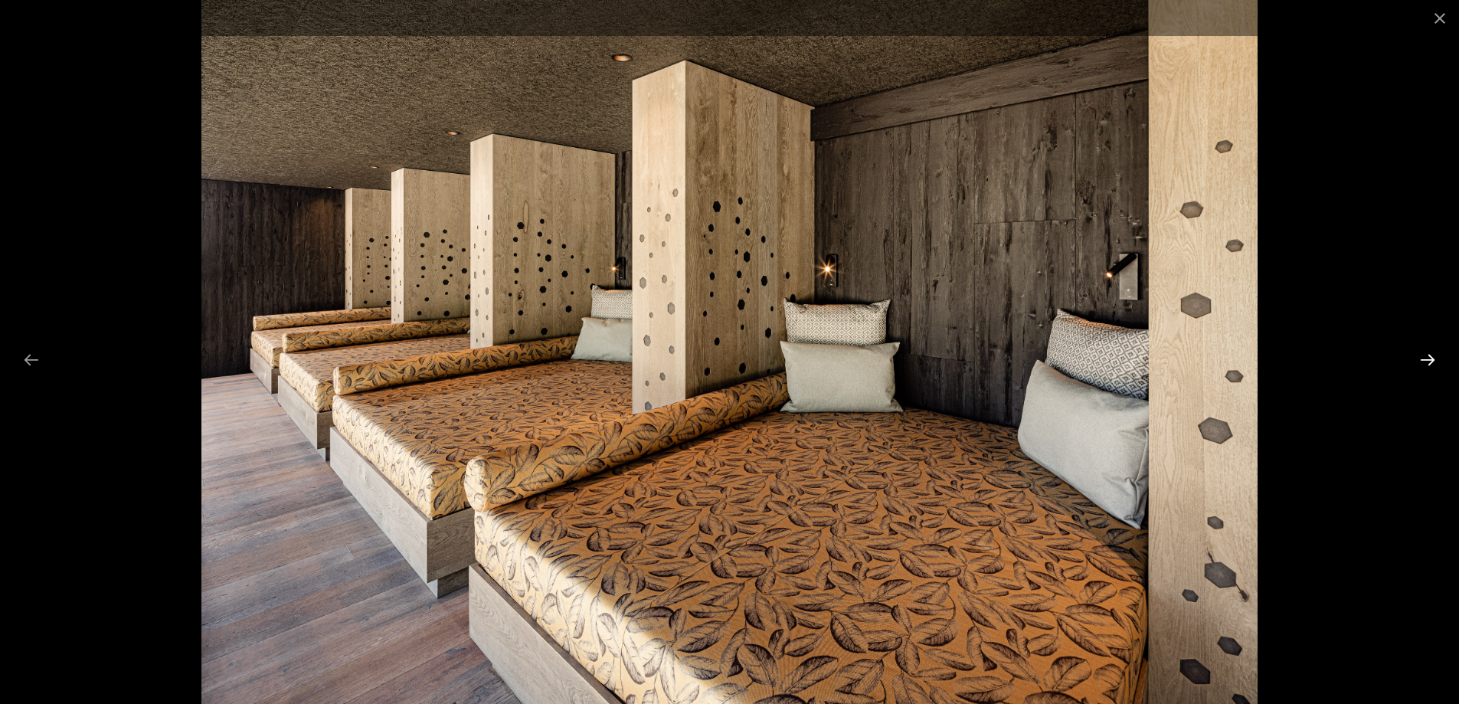
click at [1428, 360] on button "Diapositiva successiva" at bounding box center [1428, 360] width 32 height 30
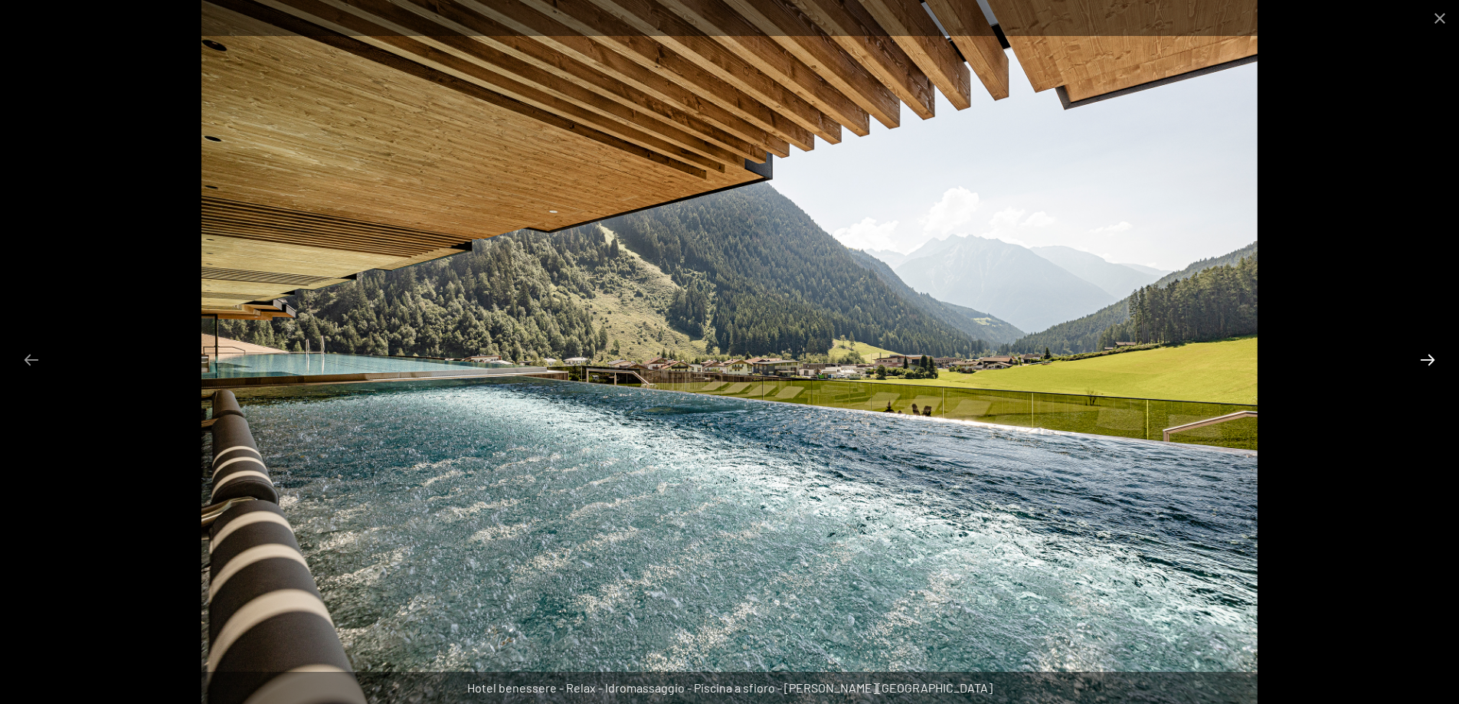
click at [1427, 361] on button "Diapositiva successiva" at bounding box center [1428, 360] width 32 height 30
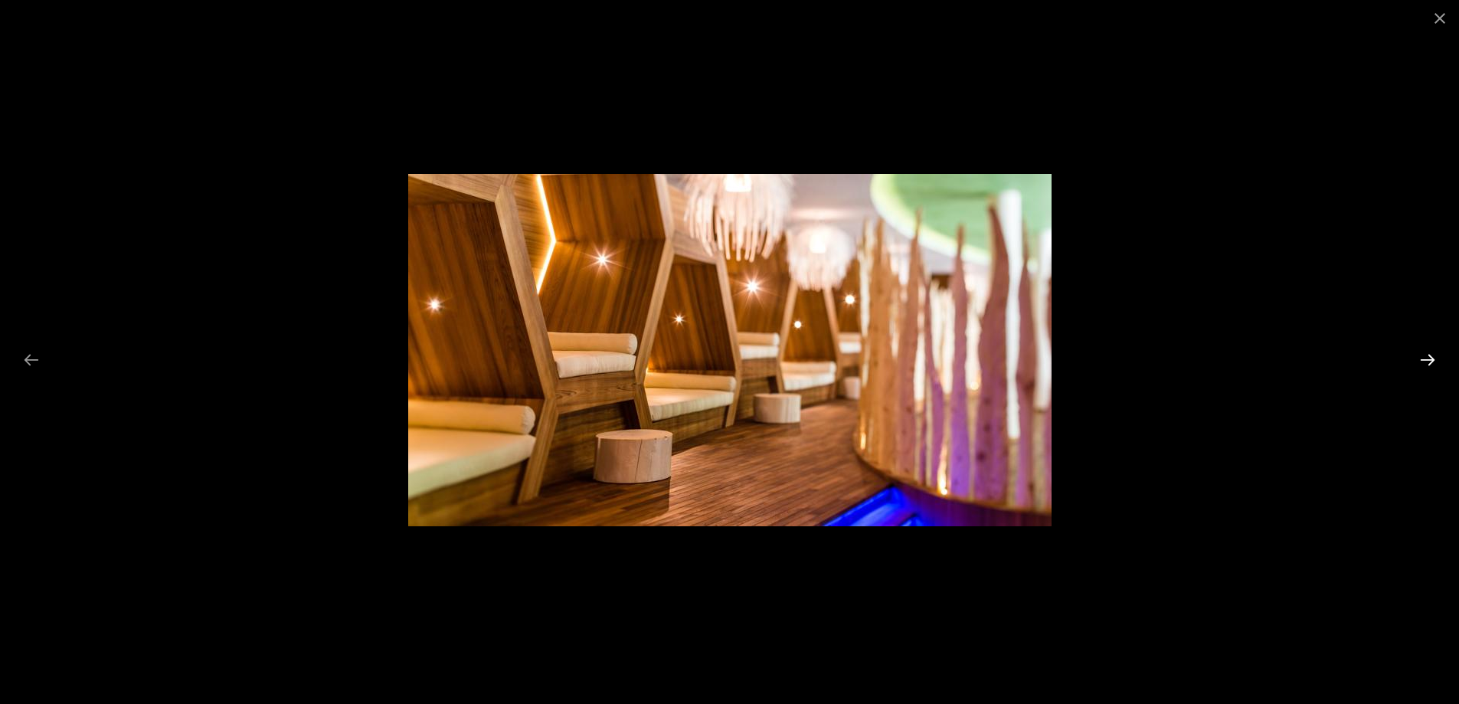
click at [1427, 361] on button "Diapositiva successiva" at bounding box center [1428, 360] width 32 height 30
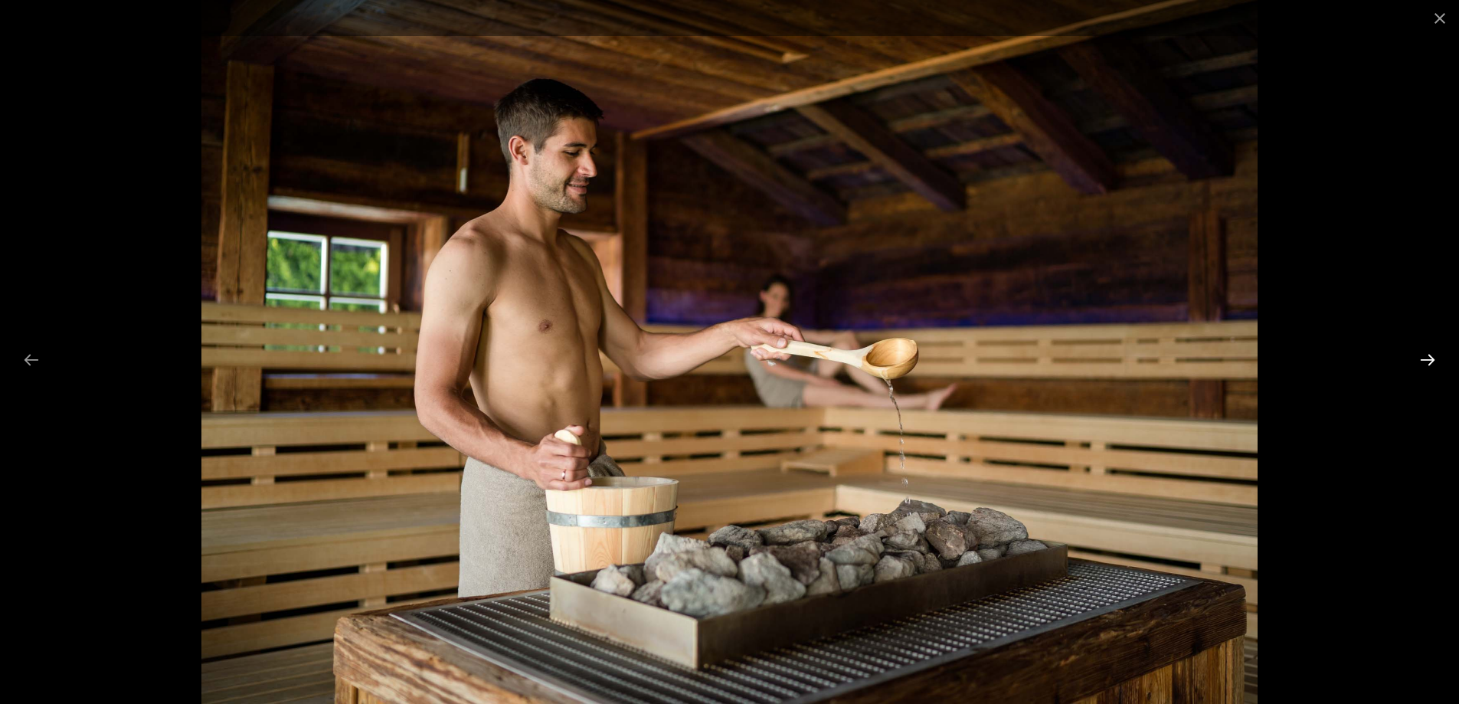
click at [1427, 361] on button "Diapositiva successiva" at bounding box center [1428, 360] width 32 height 30
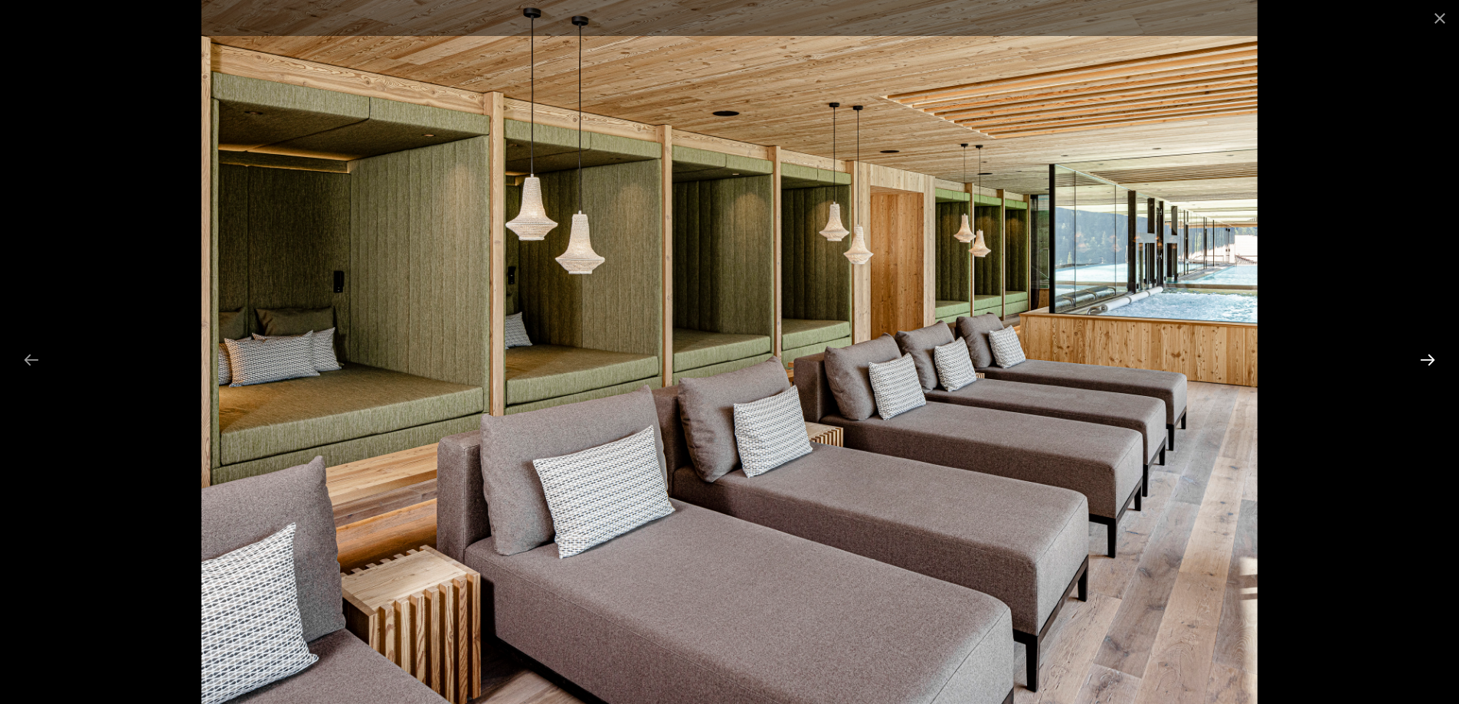
click at [1427, 361] on button "Diapositiva successiva" at bounding box center [1428, 360] width 32 height 30
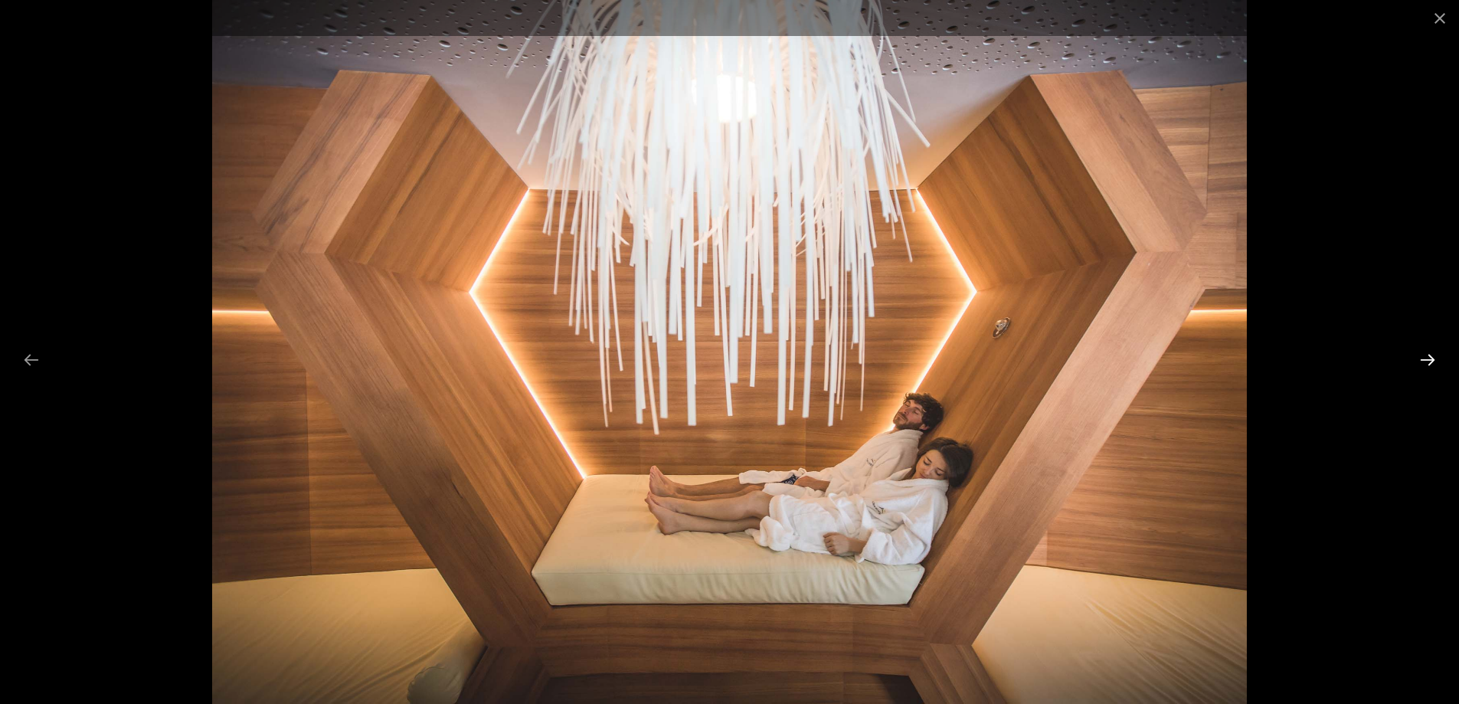
click at [1427, 361] on button "Diapositiva successiva" at bounding box center [1428, 360] width 32 height 30
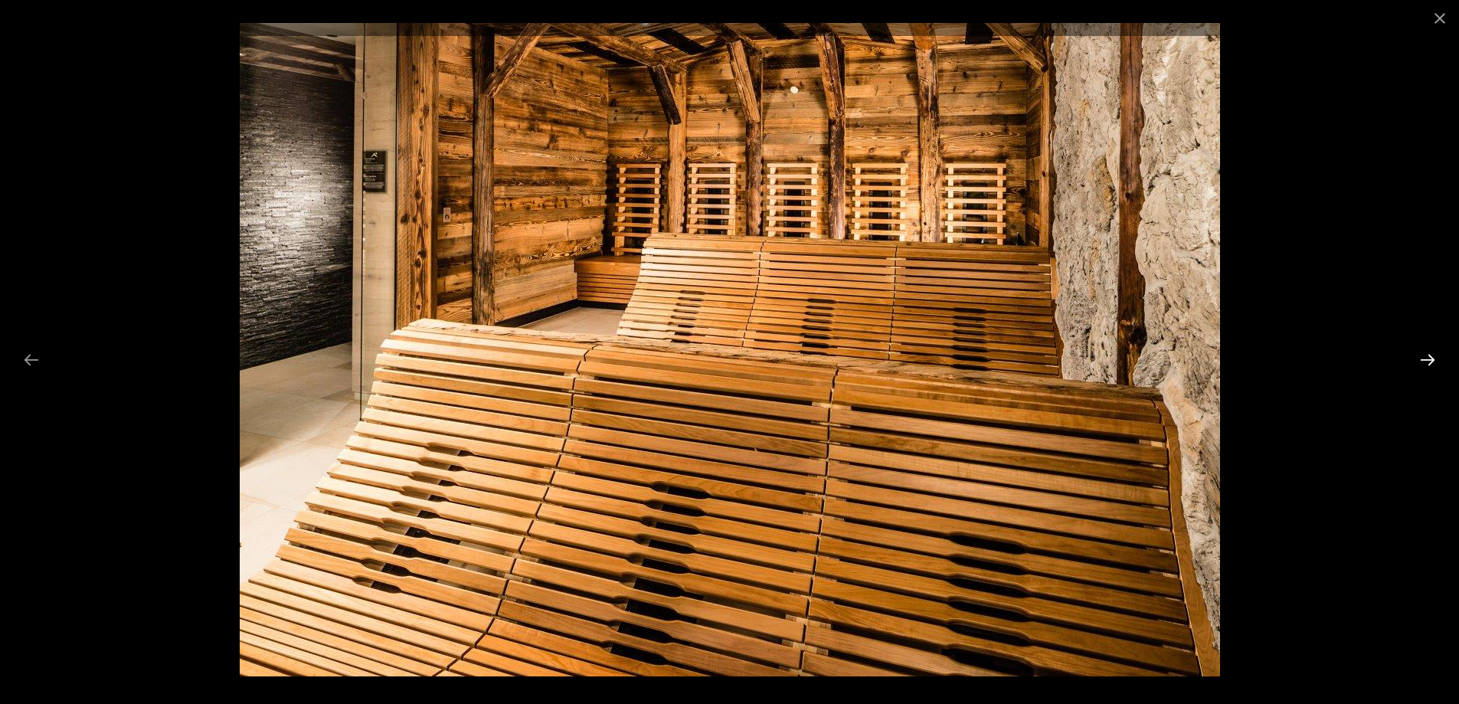
click at [1427, 361] on button "Diapositiva successiva" at bounding box center [1428, 360] width 32 height 30
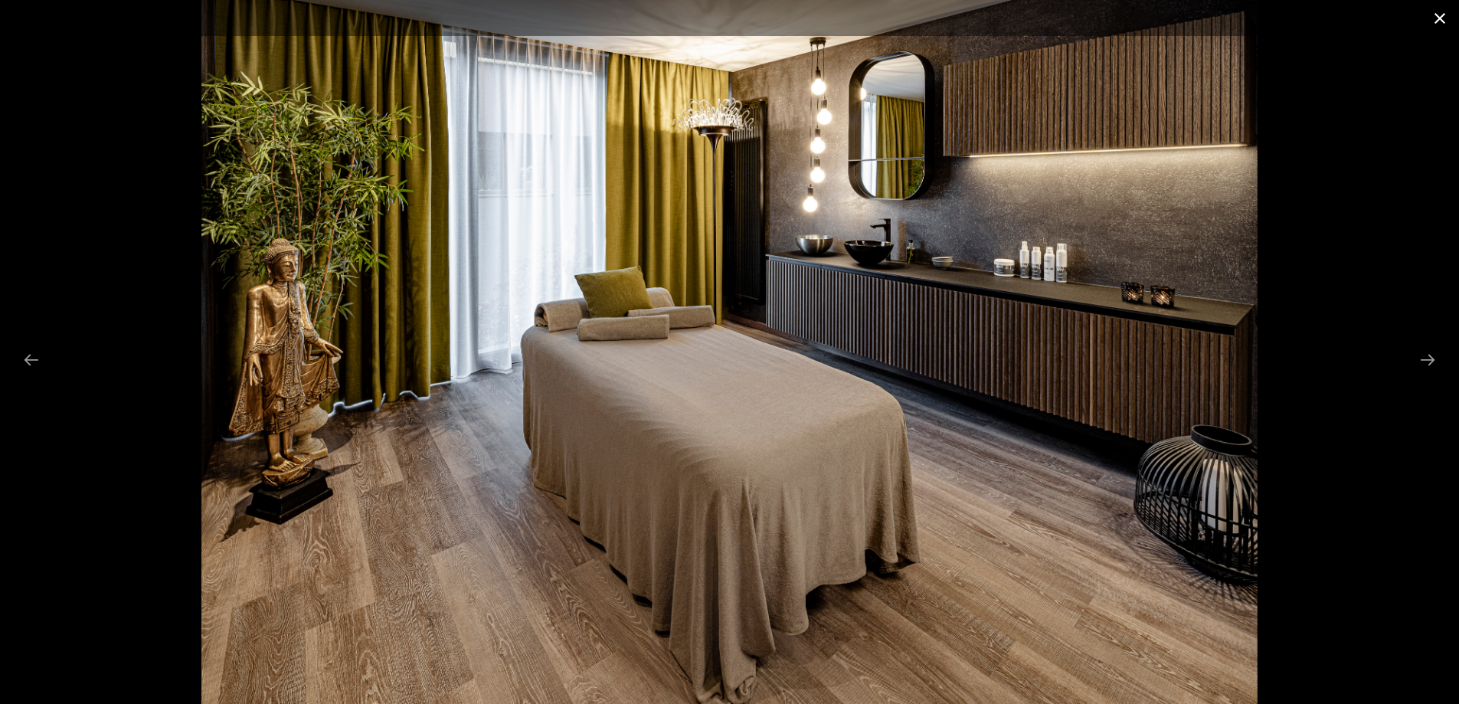
click at [1438, 17] on button "Chiudi galleria" at bounding box center [1440, 18] width 38 height 36
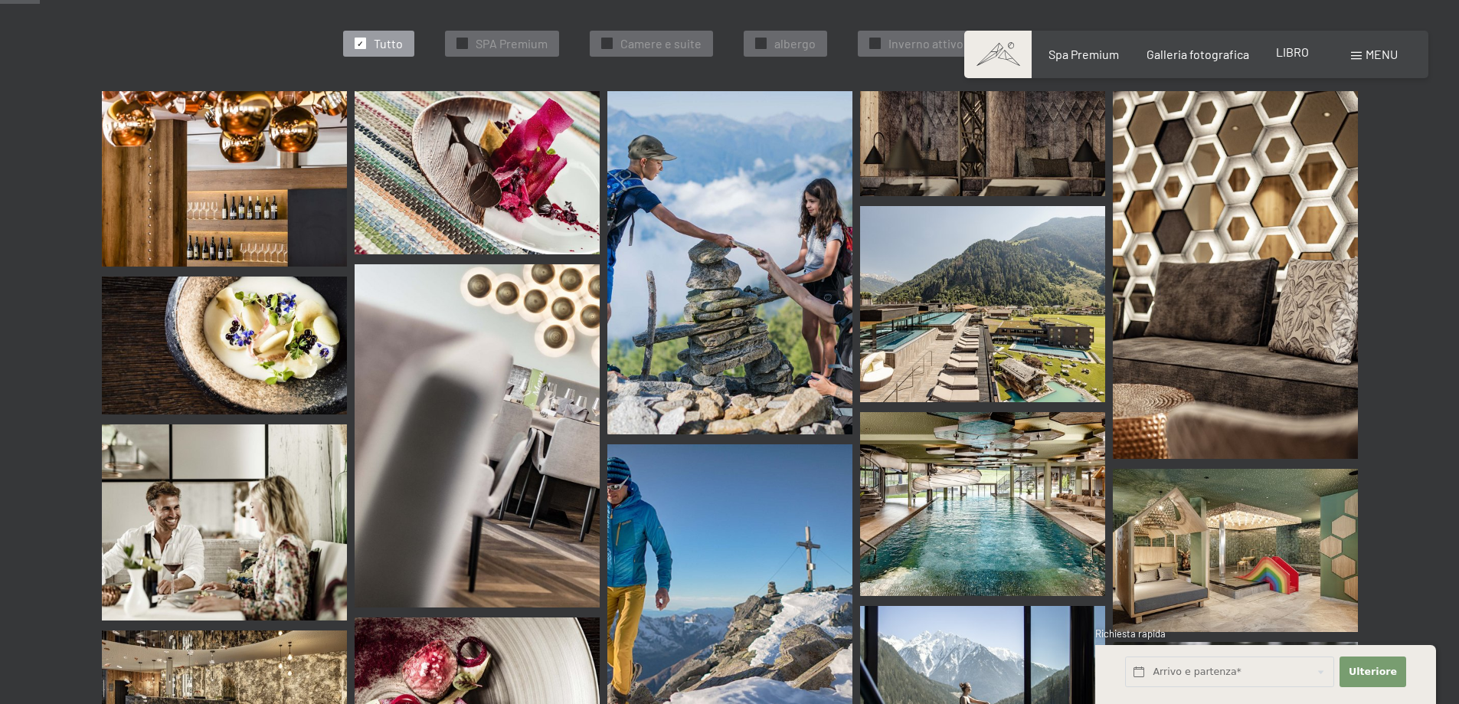
click at [1298, 49] on font "LIBRO" at bounding box center [1292, 51] width 33 height 15
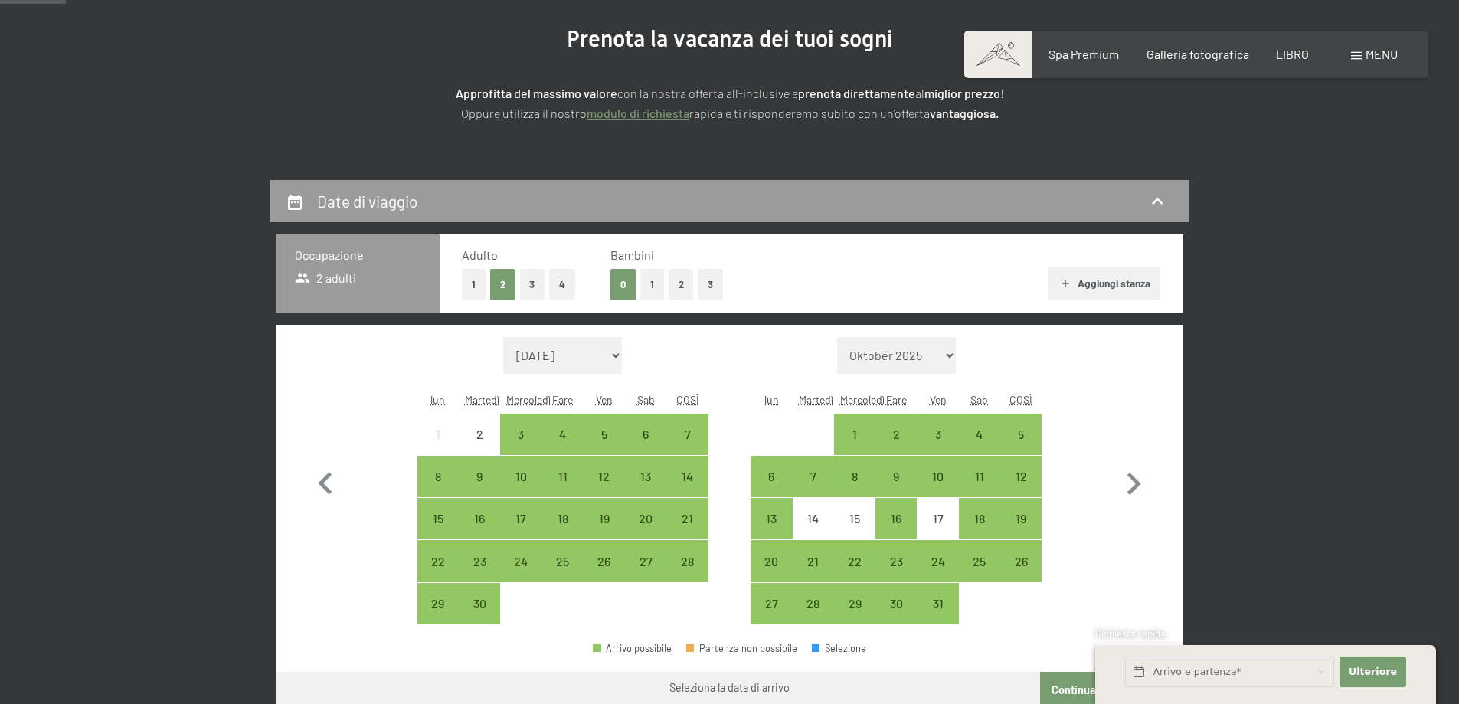
scroll to position [153, 0]
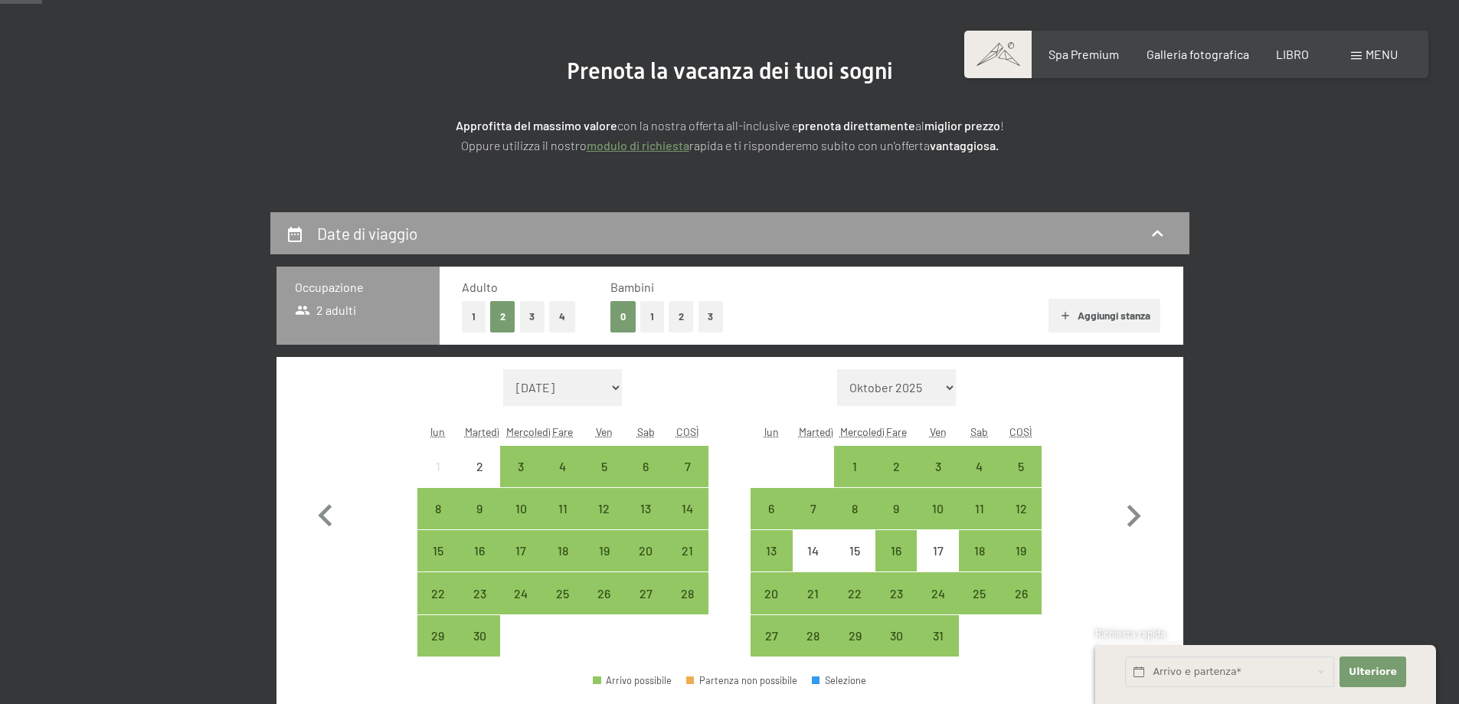
click at [947, 388] on select "Oktober 2025 November 2025 Dezember 2025 Januar 2026 Februar 2026 März 2026 Apr…" at bounding box center [896, 387] width 119 height 37
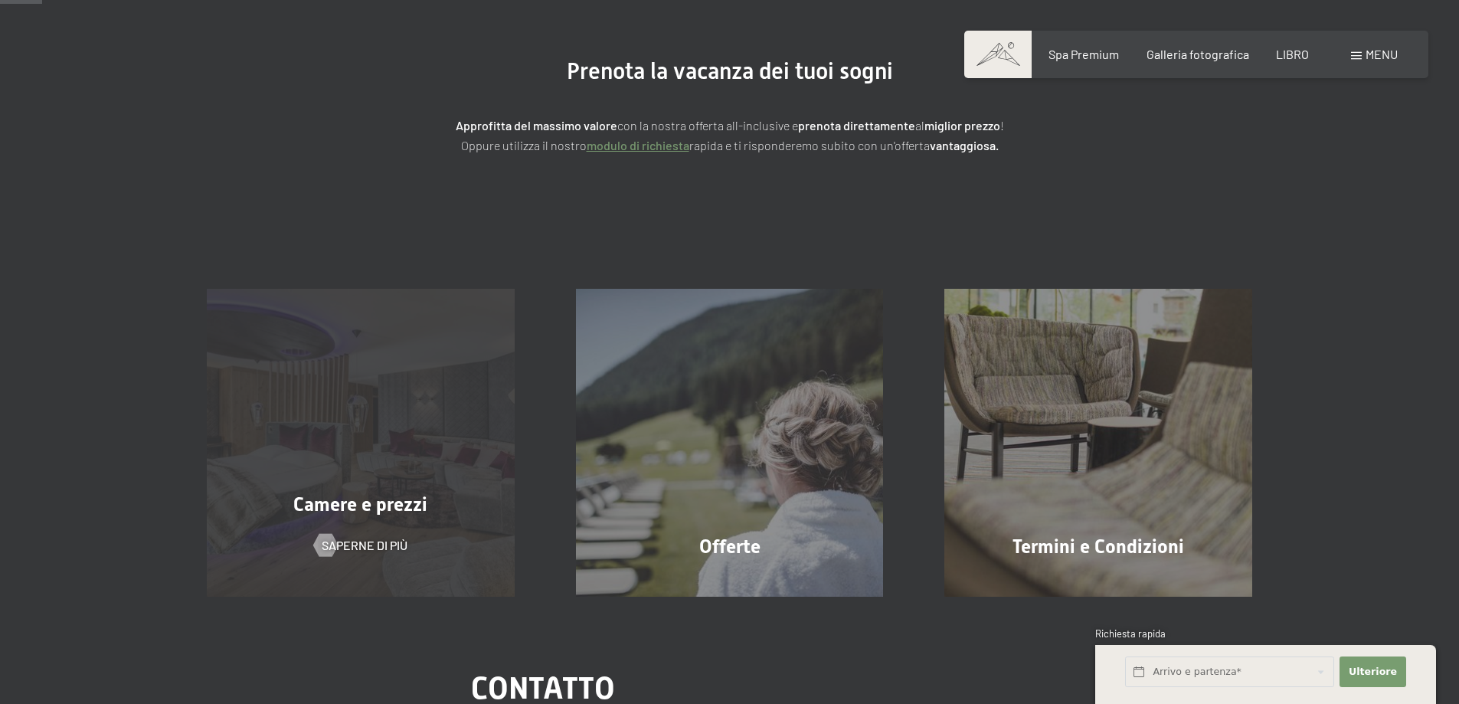
click at [334, 530] on div "Camere e prezzi Saperne di più" at bounding box center [360, 443] width 369 height 308
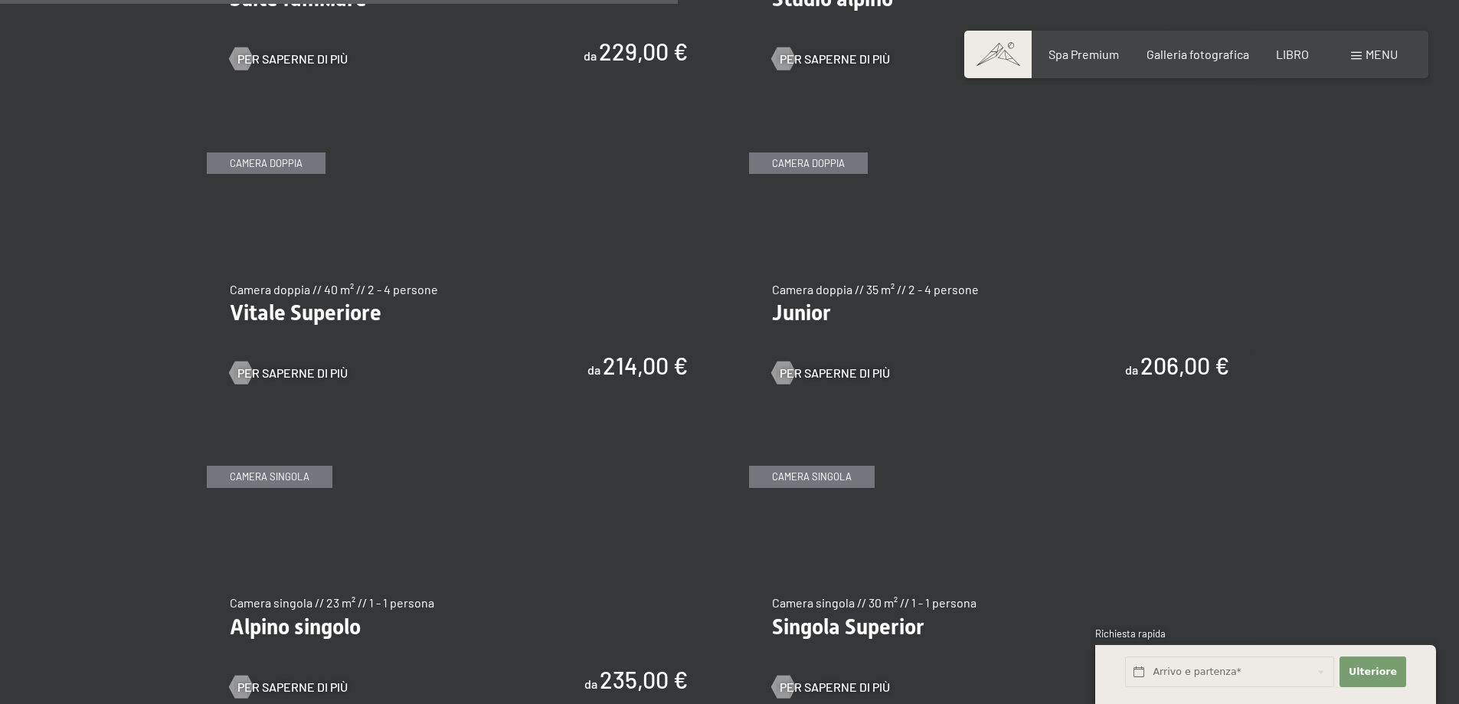
scroll to position [2144, 0]
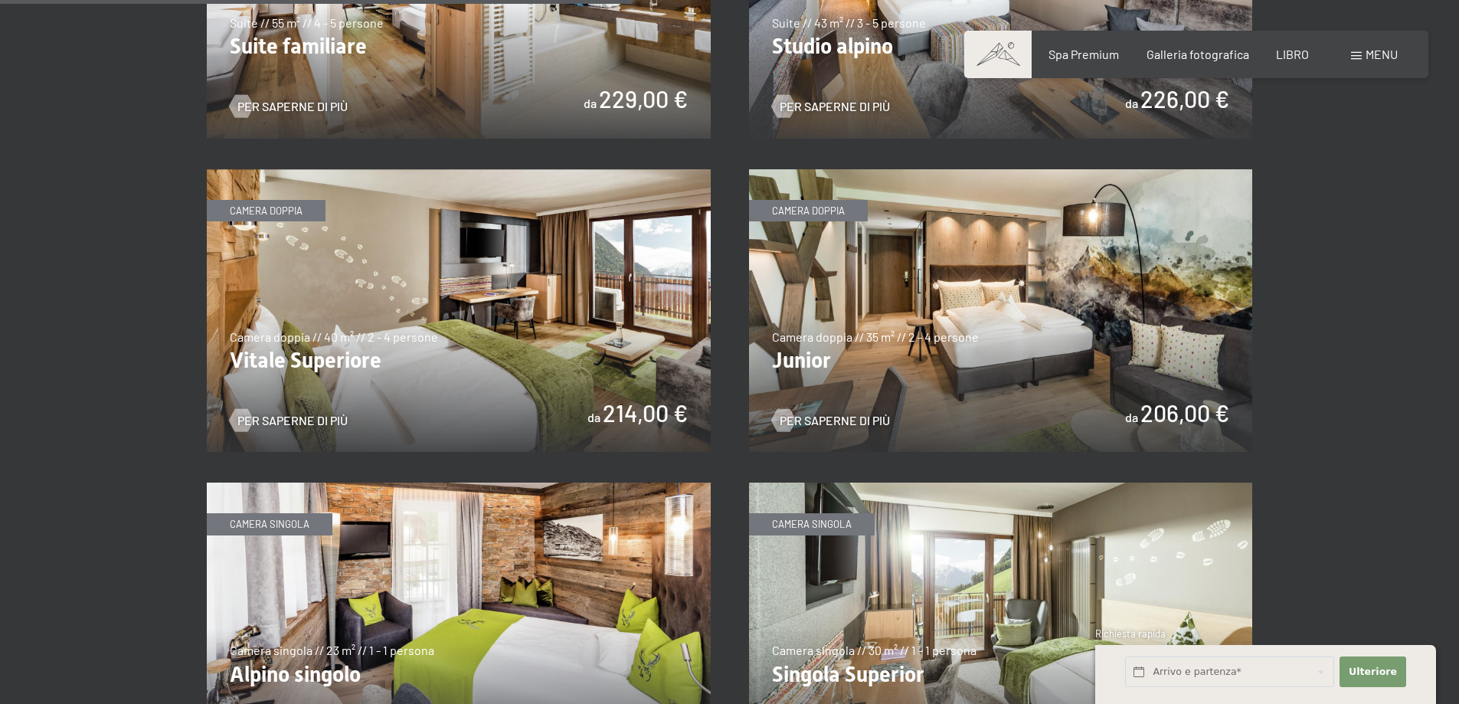
click at [515, 306] on img at bounding box center [459, 310] width 504 height 283
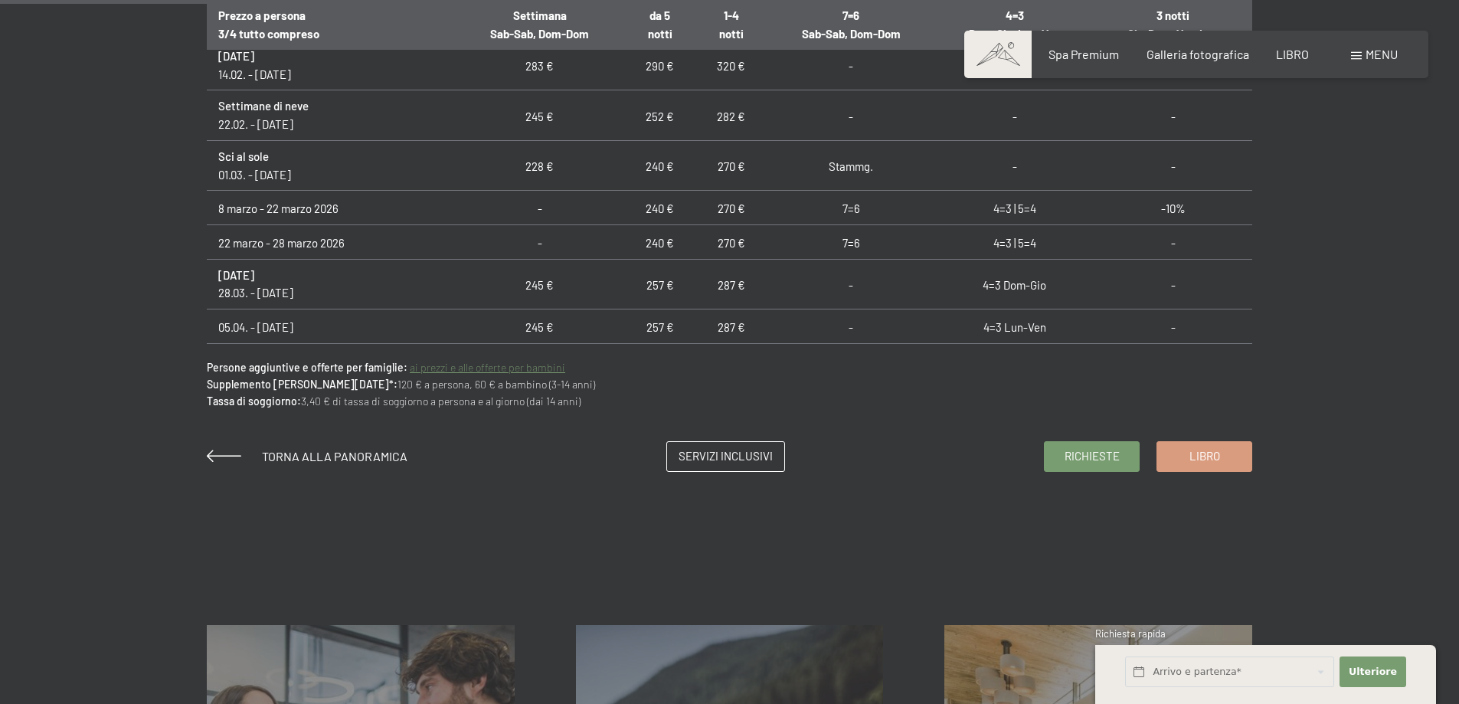
scroll to position [1149, 0]
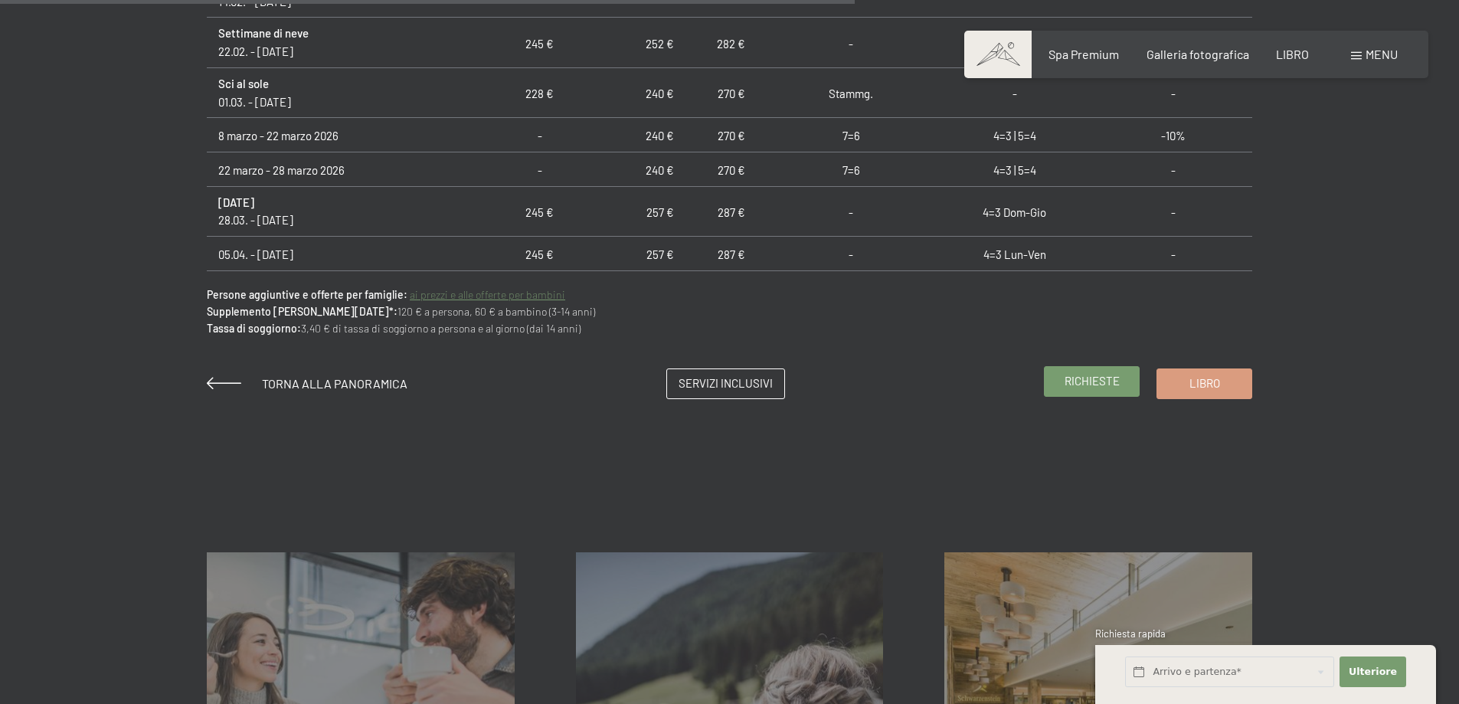
click at [1075, 378] on font "Richieste" at bounding box center [1092, 381] width 55 height 14
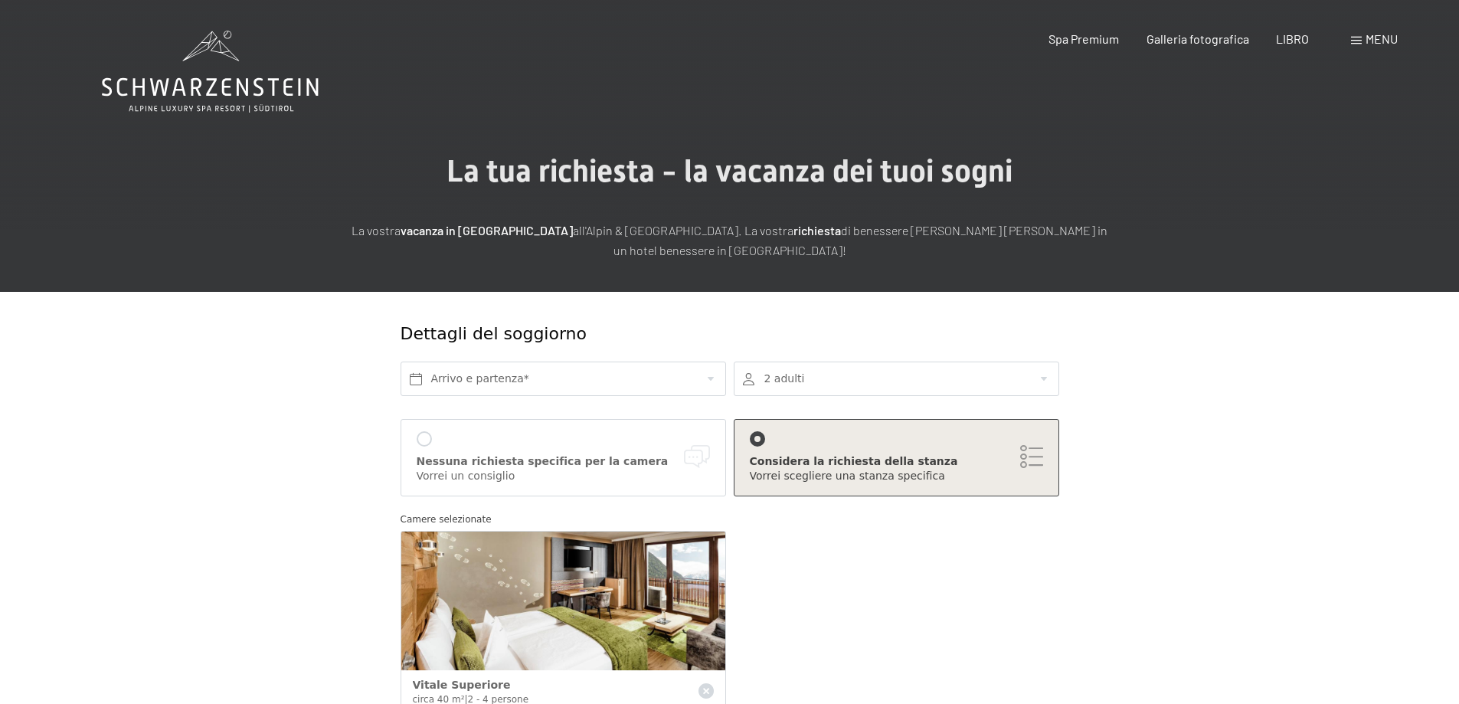
click at [1372, 36] on font "menu" at bounding box center [1382, 38] width 32 height 15
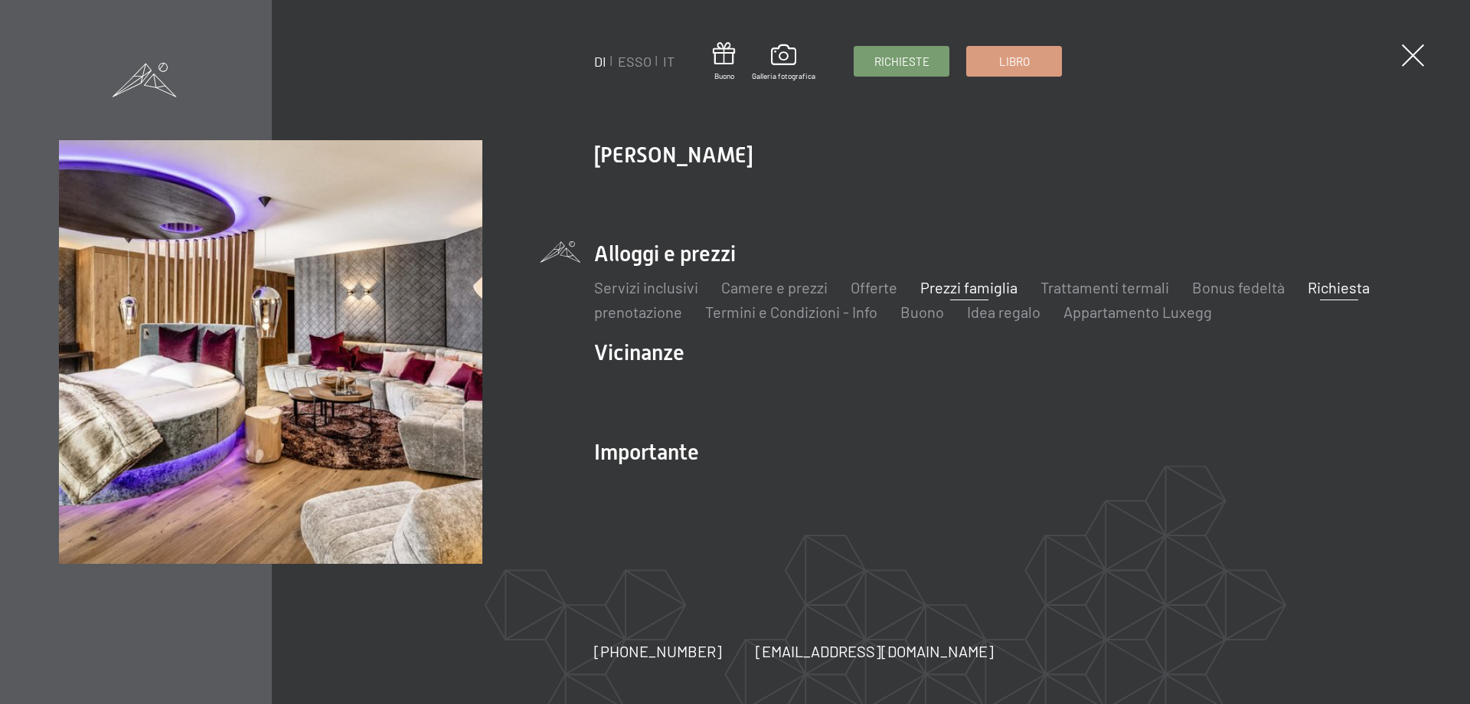
click at [967, 289] on font "Prezzi famiglia" at bounding box center [969, 287] width 97 height 18
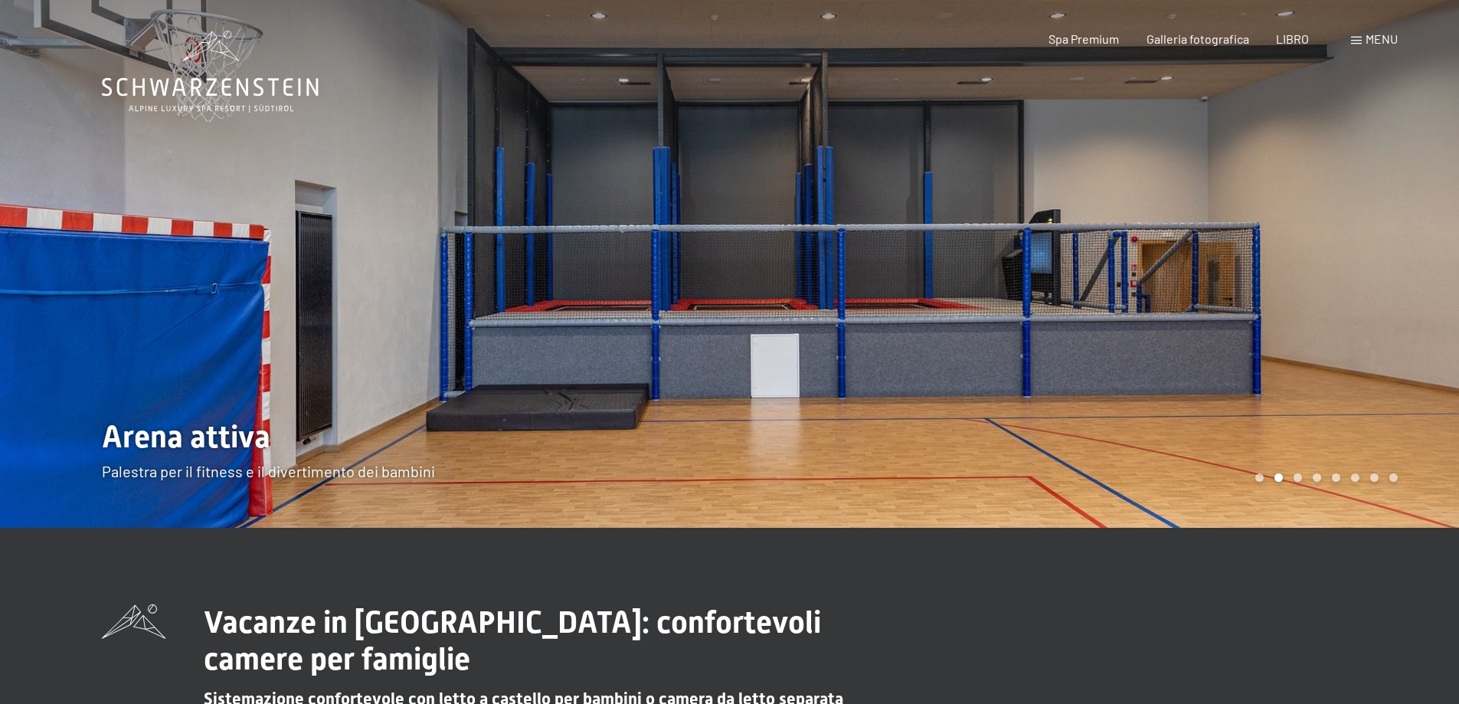
click at [1108, 357] on div at bounding box center [1095, 264] width 730 height 528
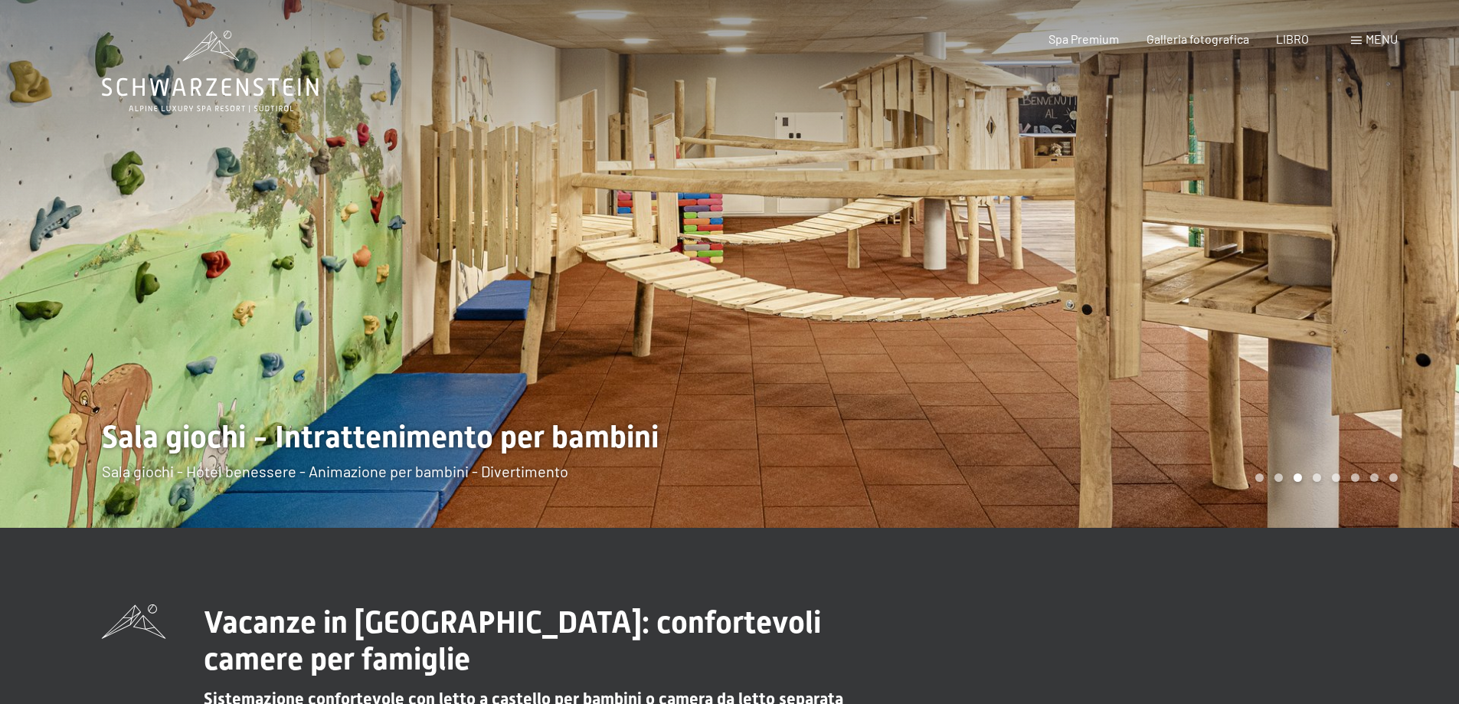
click at [1181, 368] on div at bounding box center [1095, 264] width 730 height 528
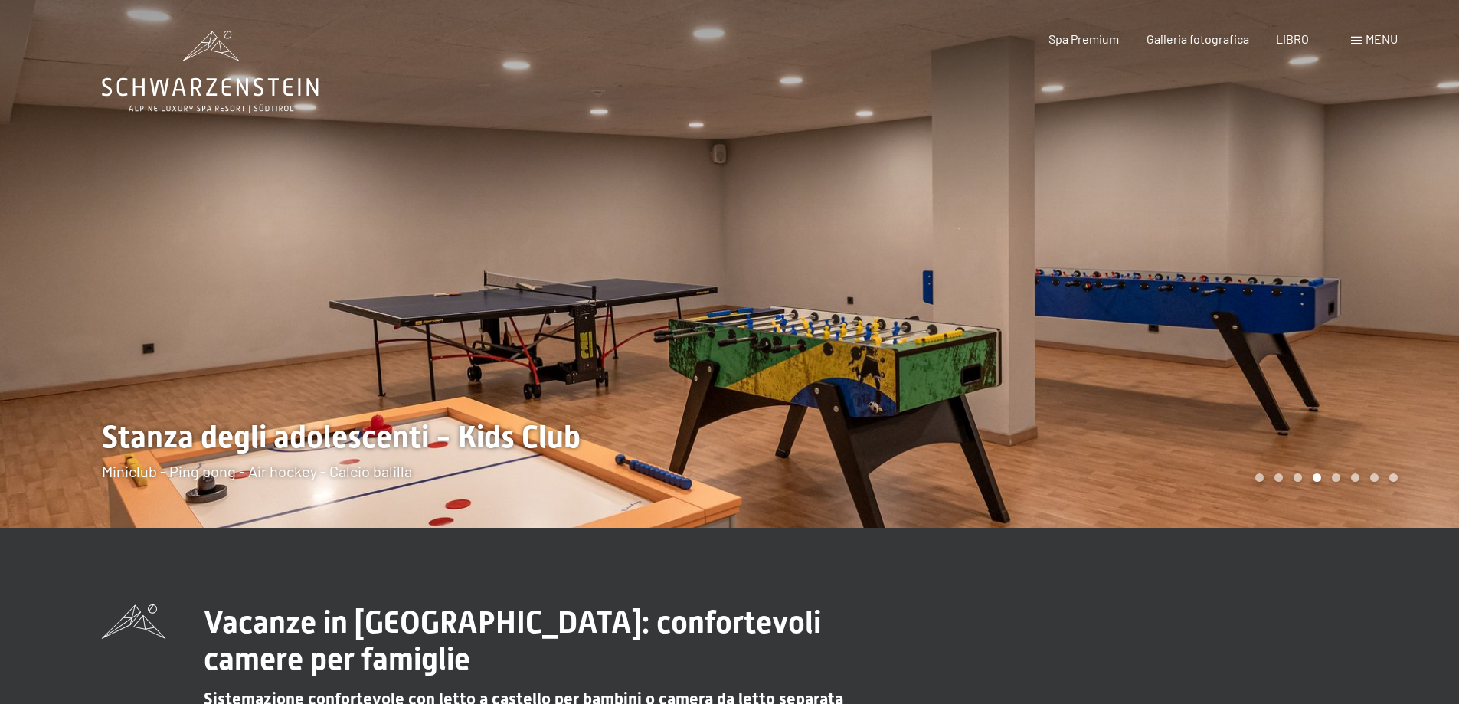
click at [1181, 368] on div at bounding box center [1095, 264] width 730 height 528
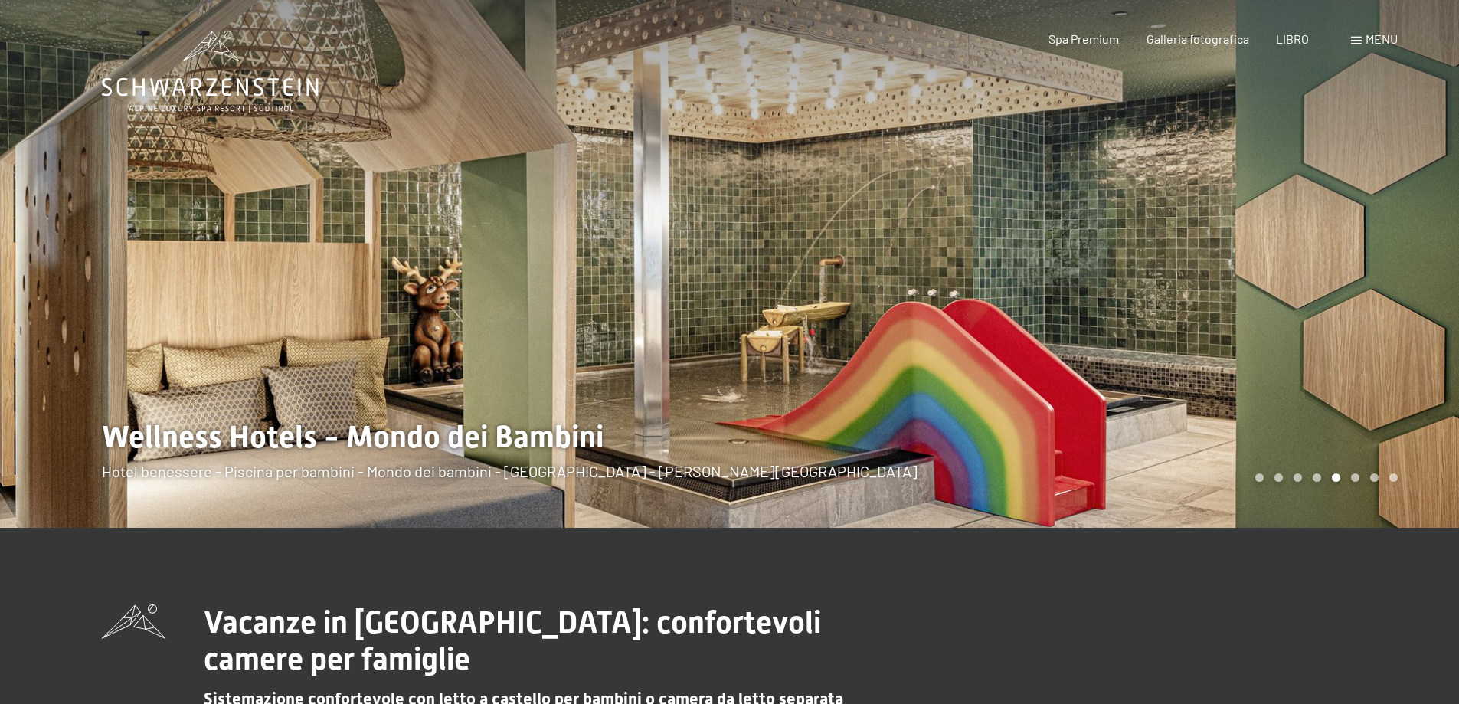
click at [1181, 368] on div at bounding box center [1095, 264] width 730 height 528
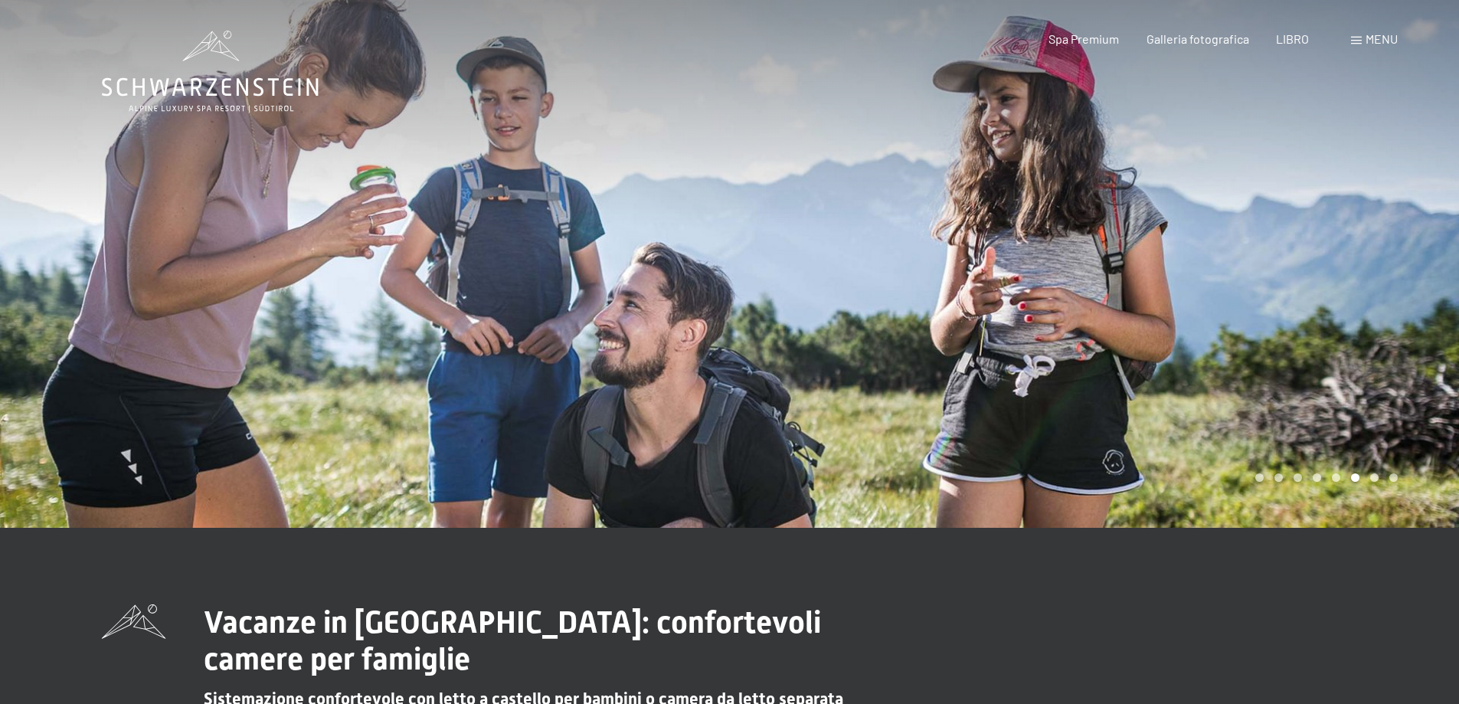
click at [1181, 368] on div at bounding box center [1095, 264] width 730 height 528
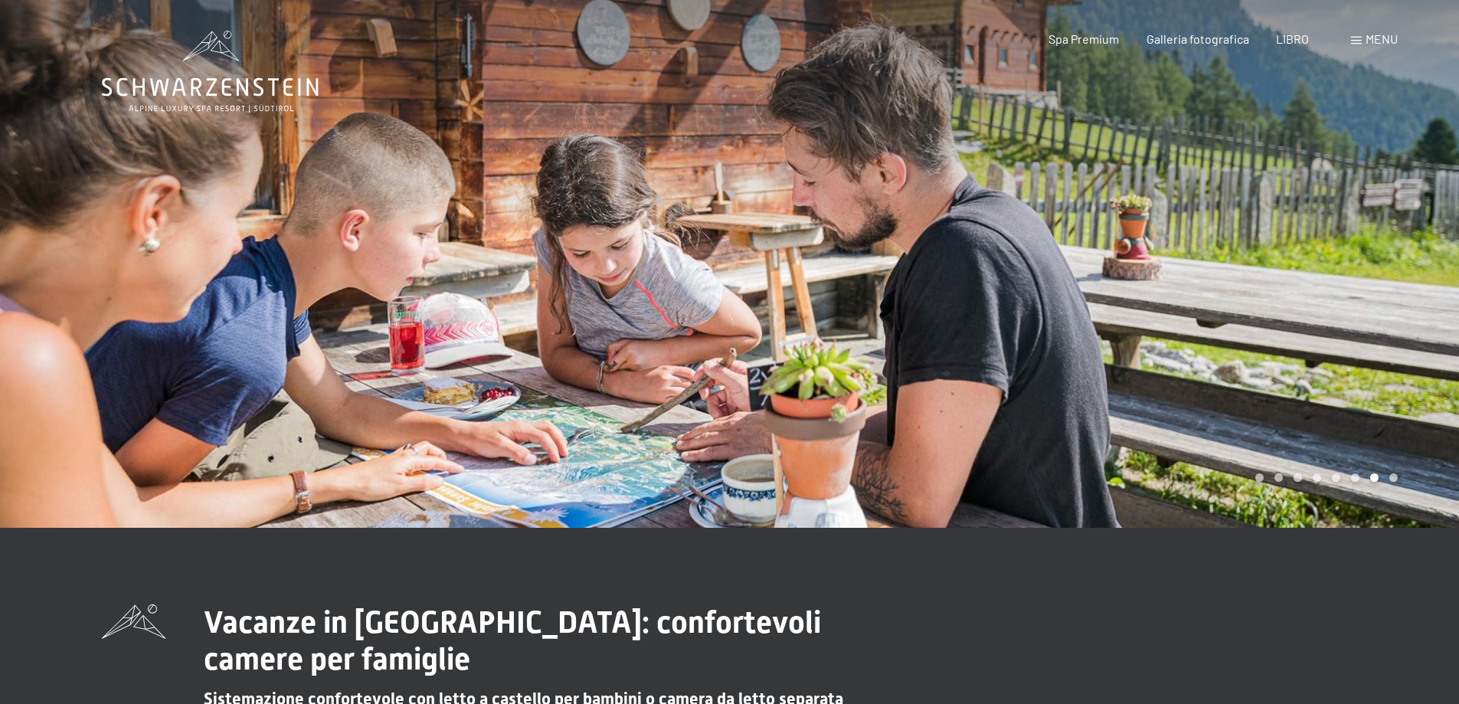
click at [1181, 368] on div at bounding box center [1095, 264] width 730 height 528
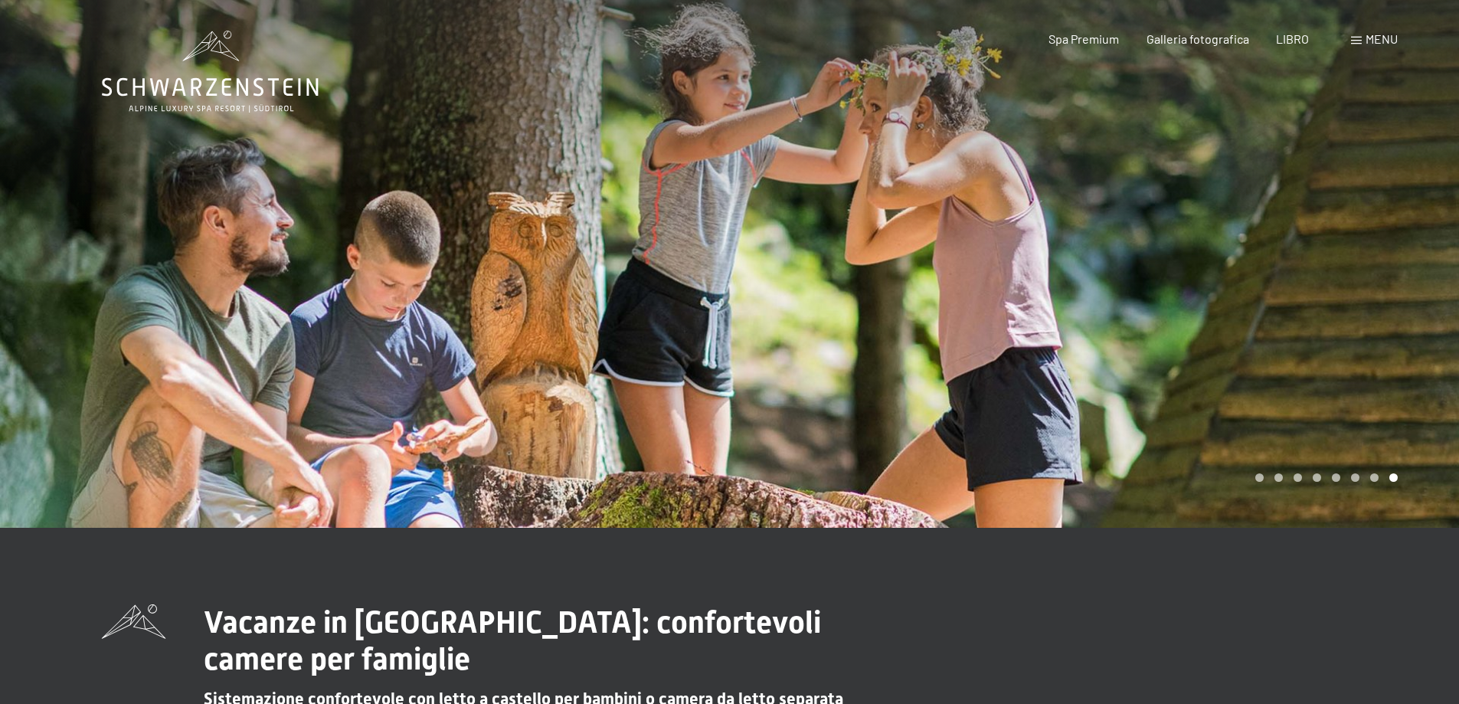
click at [1181, 368] on div at bounding box center [1095, 264] width 730 height 528
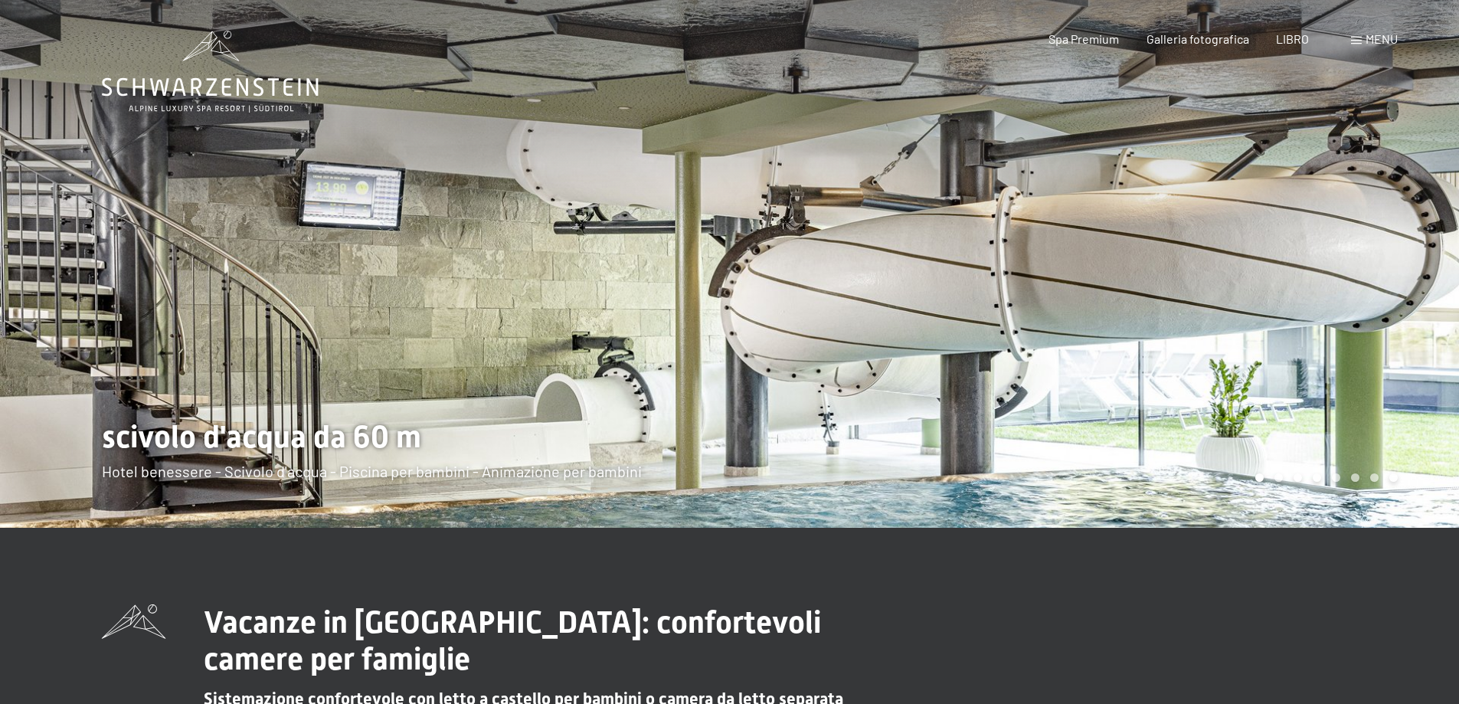
click at [1181, 368] on div at bounding box center [1095, 264] width 730 height 528
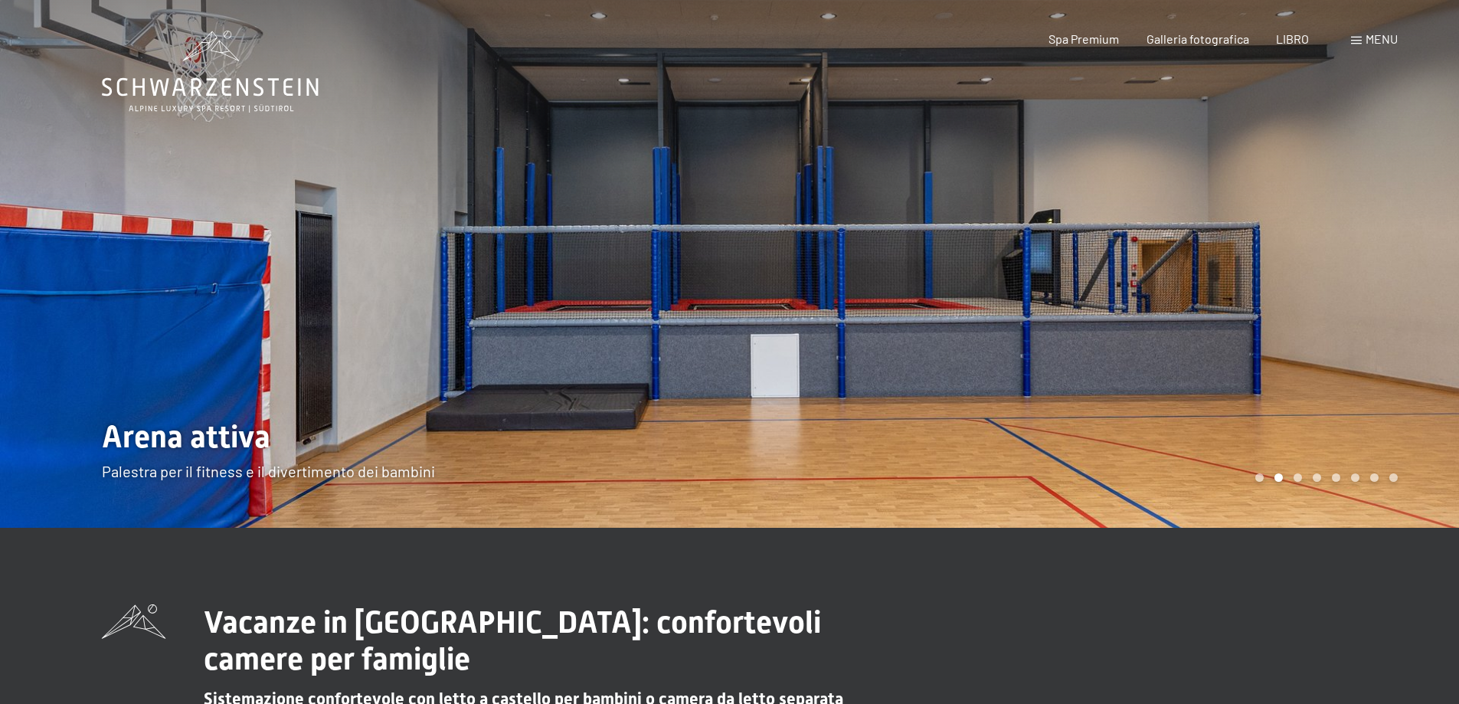
click at [1181, 367] on div at bounding box center [1095, 264] width 730 height 528
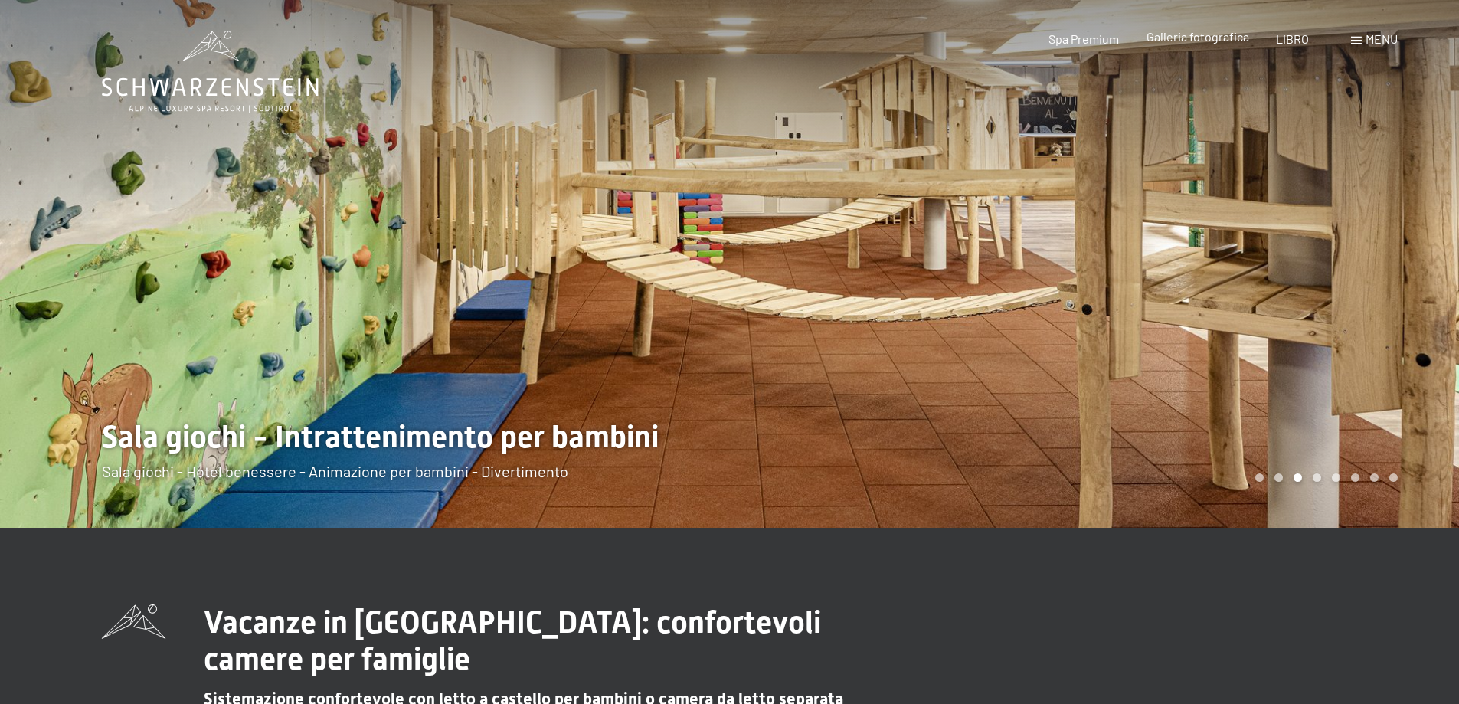
click at [1212, 39] on font "Galleria fotografica" at bounding box center [1198, 36] width 103 height 15
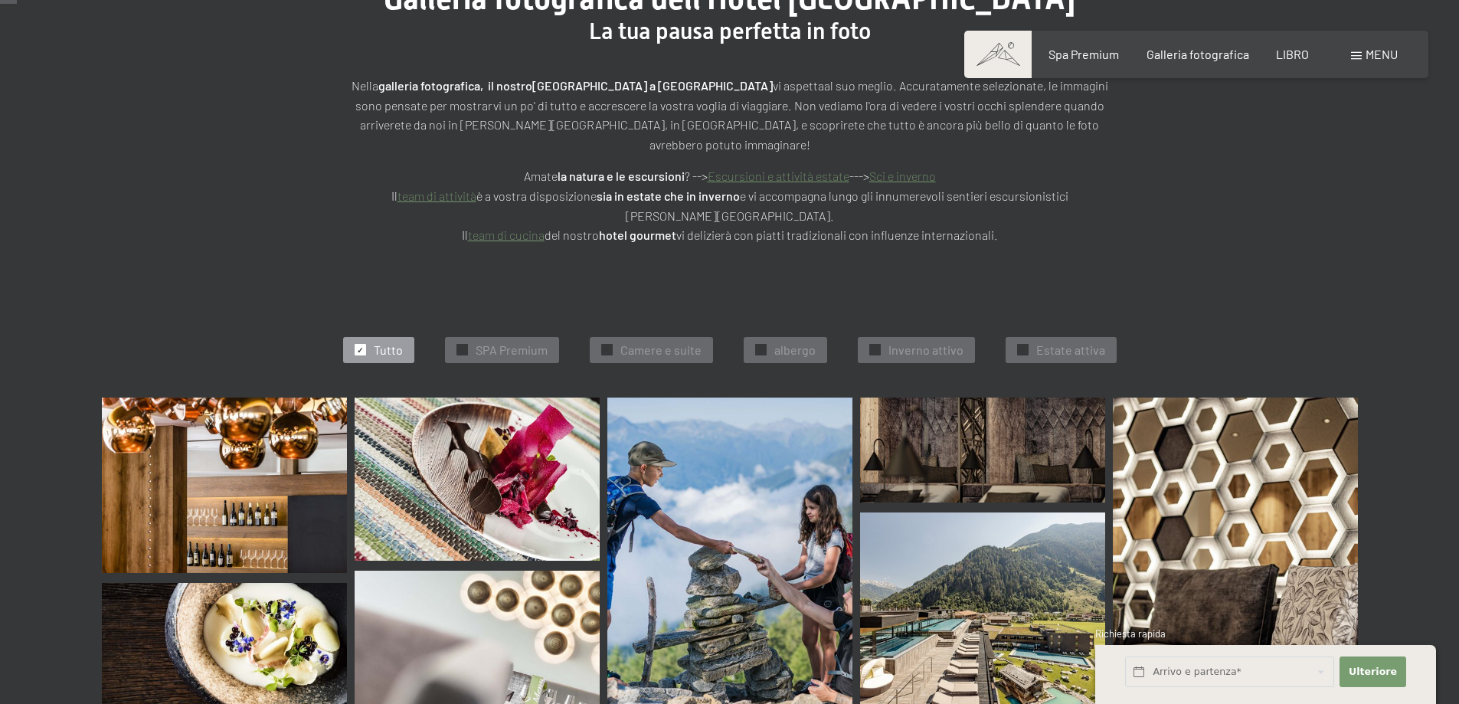
scroll to position [230, 0]
click at [539, 342] on font "SPA Premium" at bounding box center [512, 349] width 72 height 15
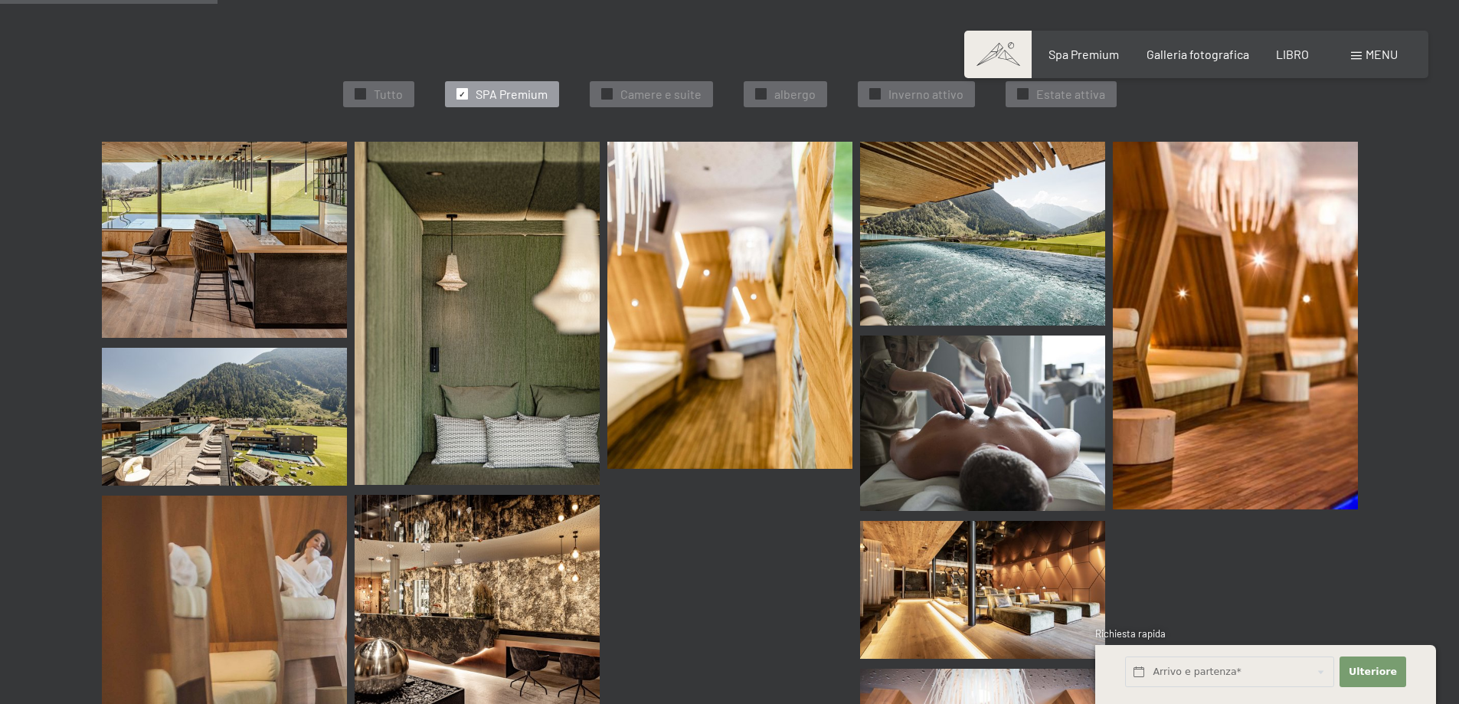
scroll to position [482, 0]
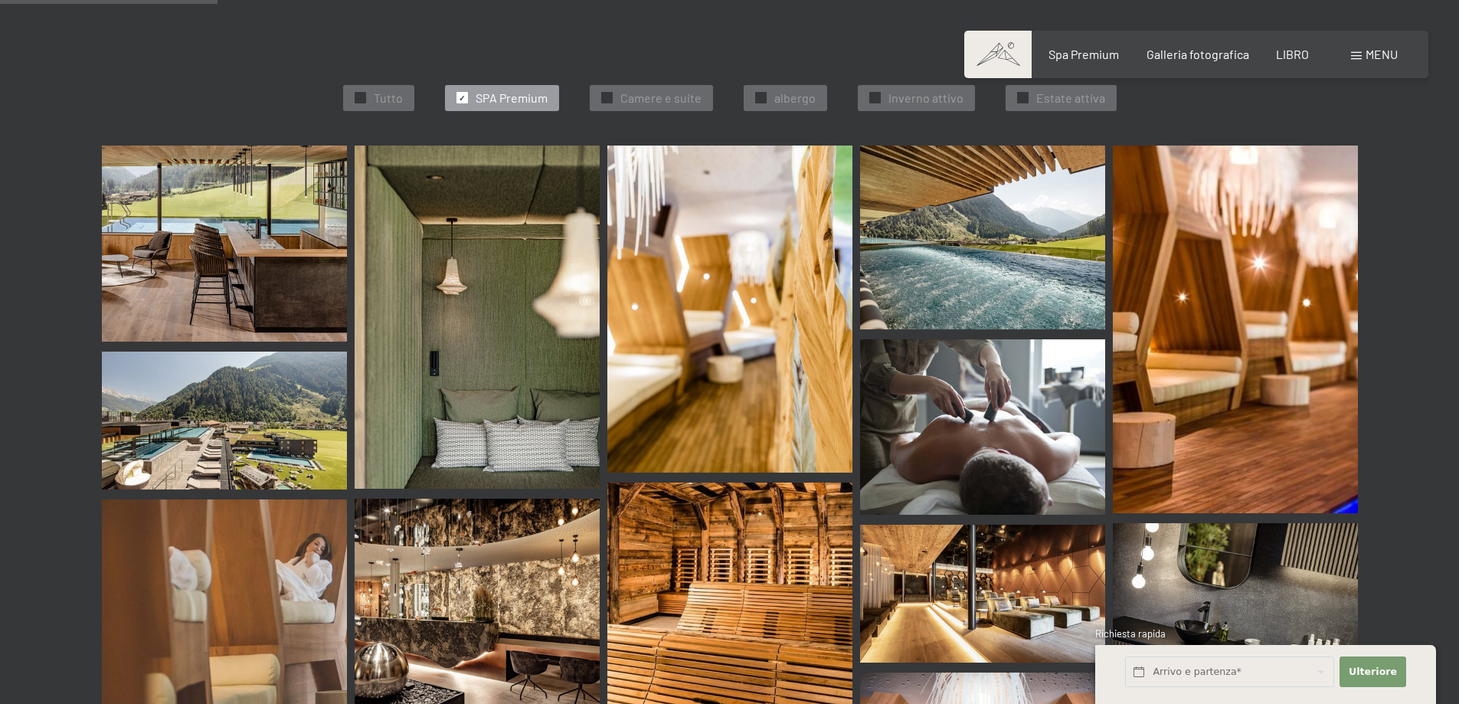
click at [273, 393] on img at bounding box center [224, 421] width 245 height 138
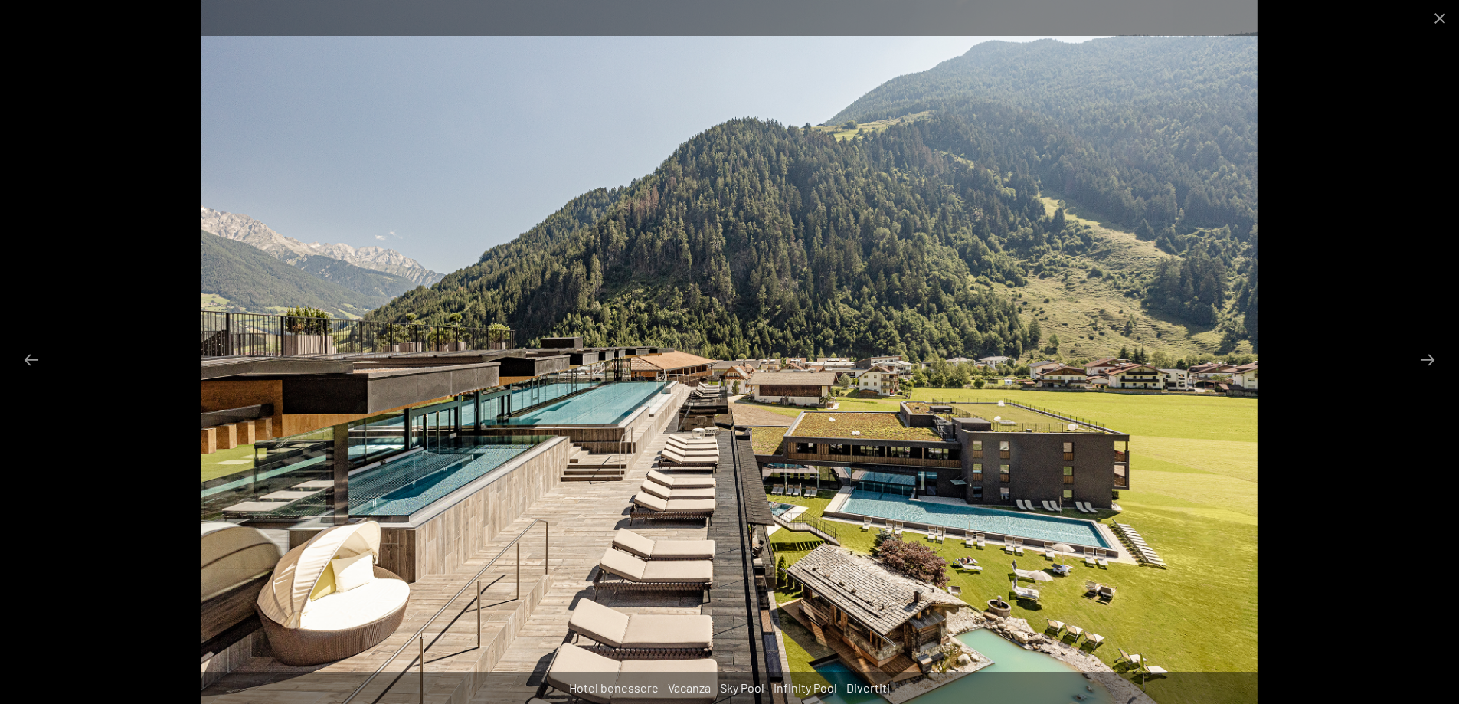
scroll to position [22, 0]
click at [1433, 12] on button "Close gallery" at bounding box center [1440, 18] width 38 height 36
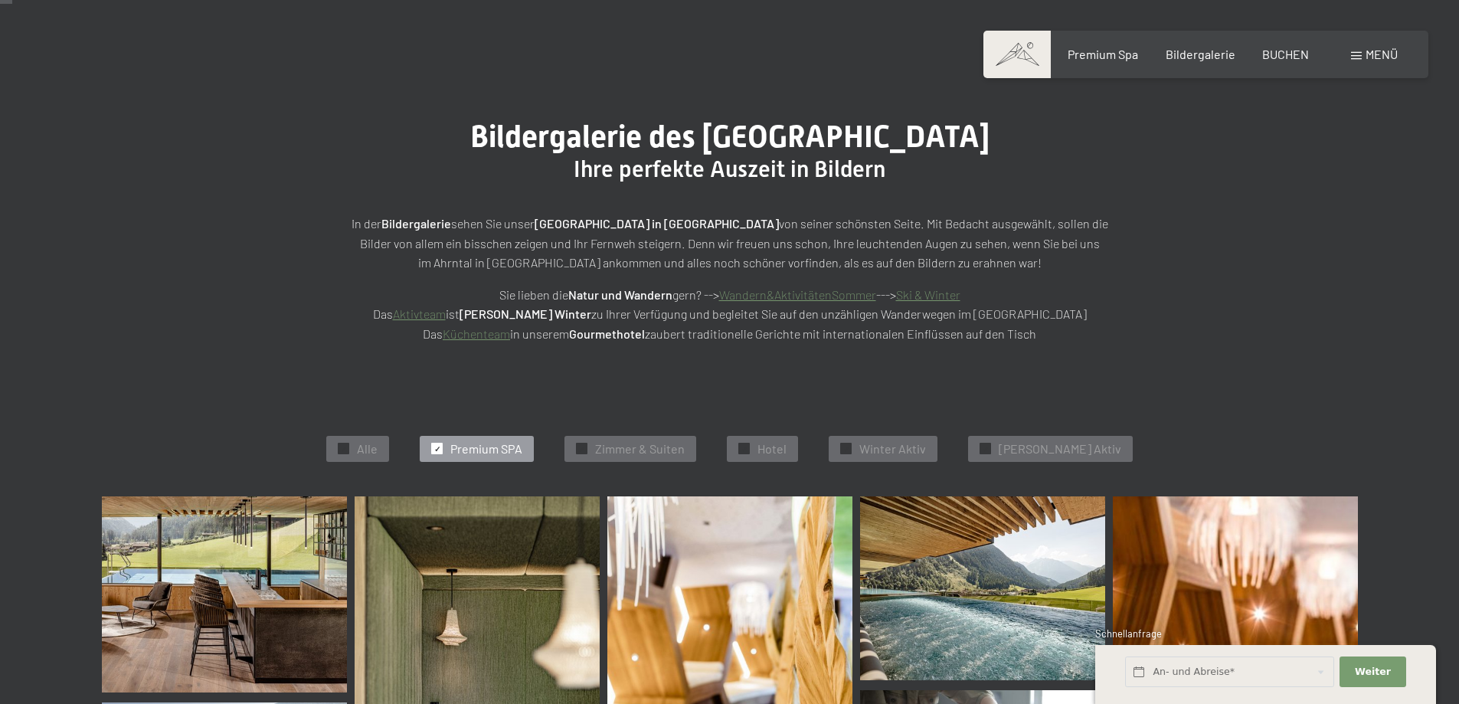
scroll to position [0, 0]
